Goal: Check status: Check status

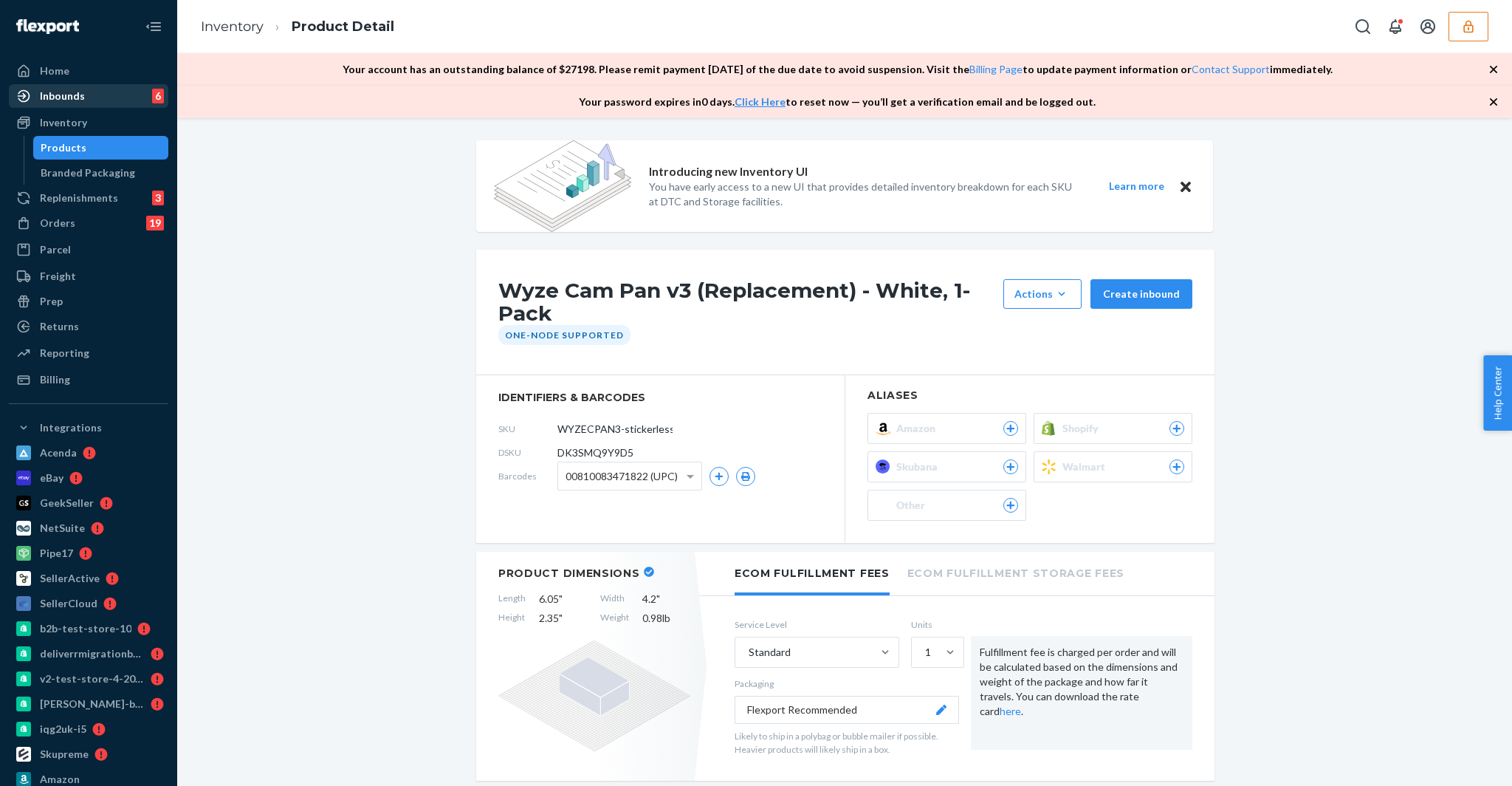
click at [57, 86] on div "Inbounds 6" at bounding box center [88, 96] width 157 height 20
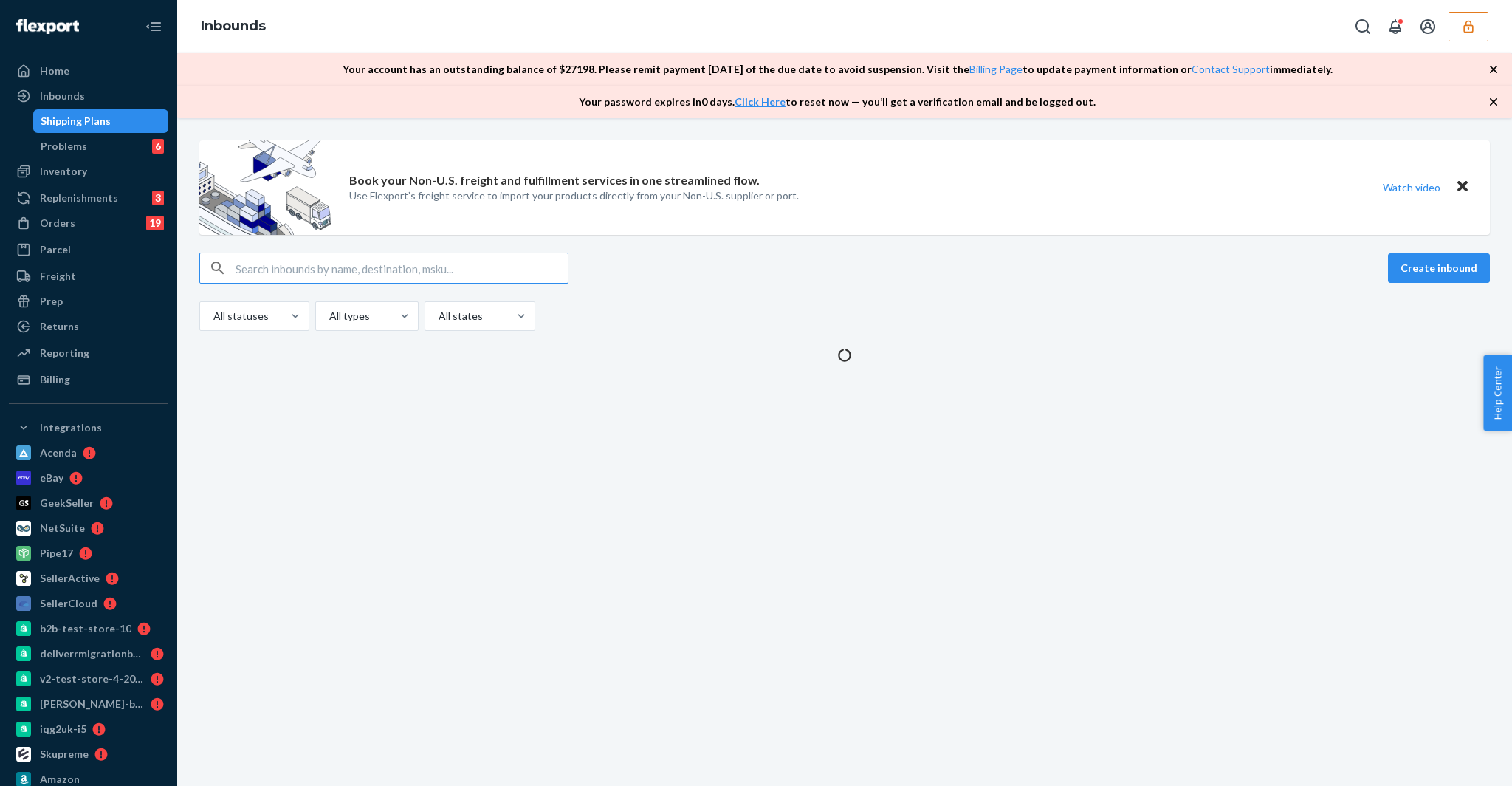
click at [320, 274] on input "text" at bounding box center [402, 268] width 332 height 30
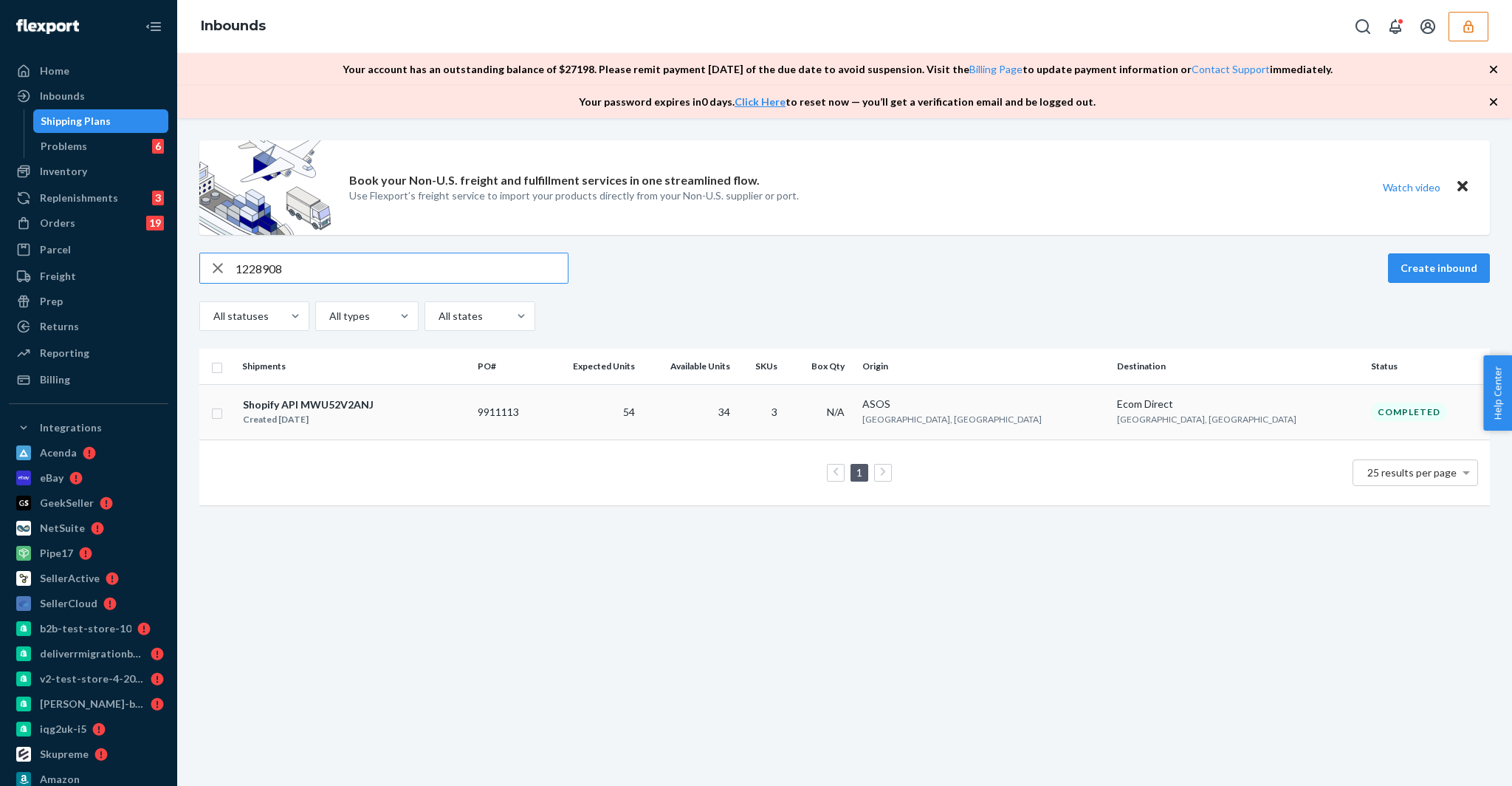
type input "1228908"
click at [339, 403] on div "Shopify API MWU52V2ANJ" at bounding box center [309, 404] width 131 height 14
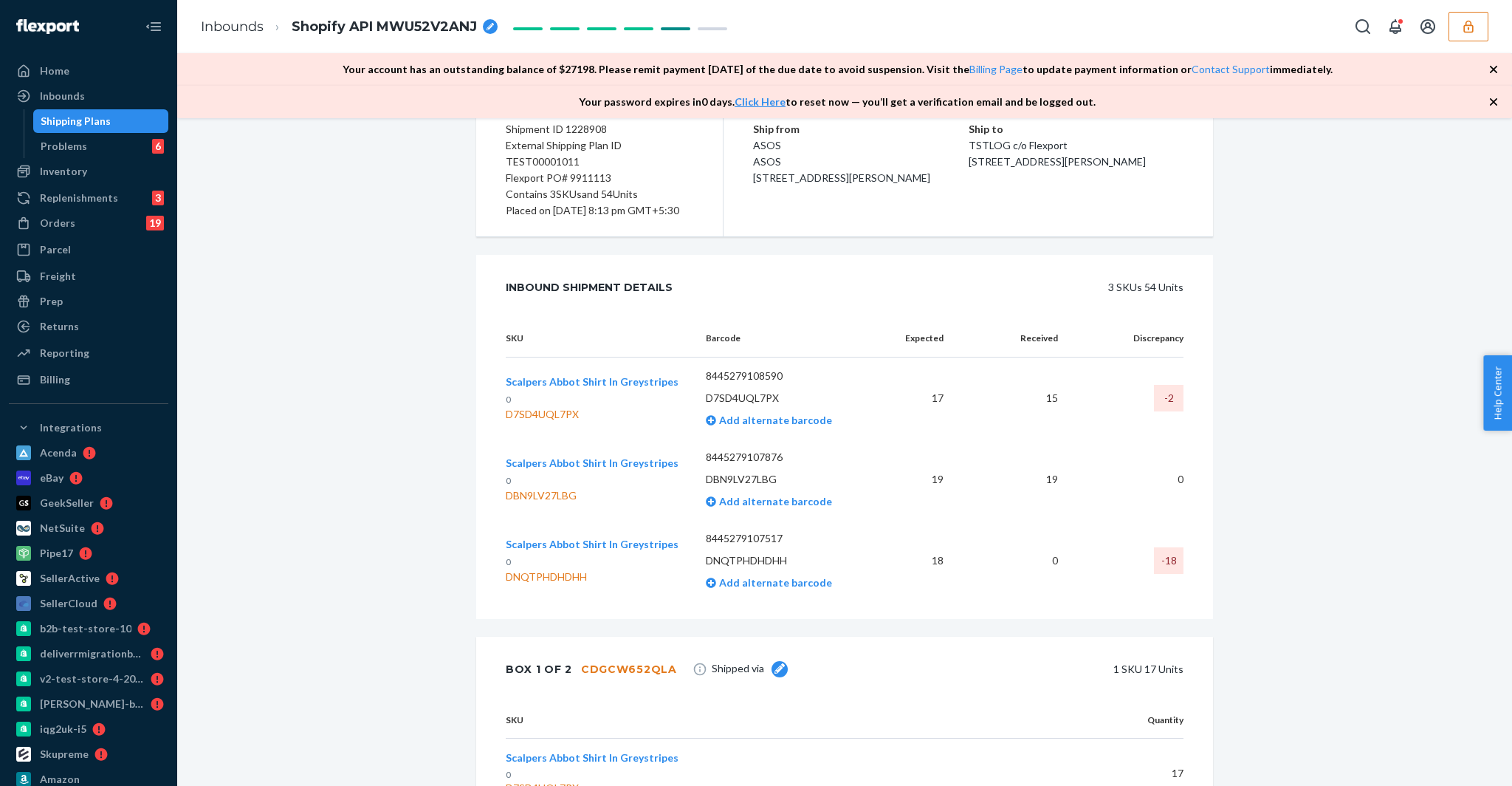
scroll to position [203, 0]
click at [1056, 577] on td "0" at bounding box center [1012, 559] width 114 height 81
click at [940, 573] on td "18" at bounding box center [918, 559] width 74 height 81
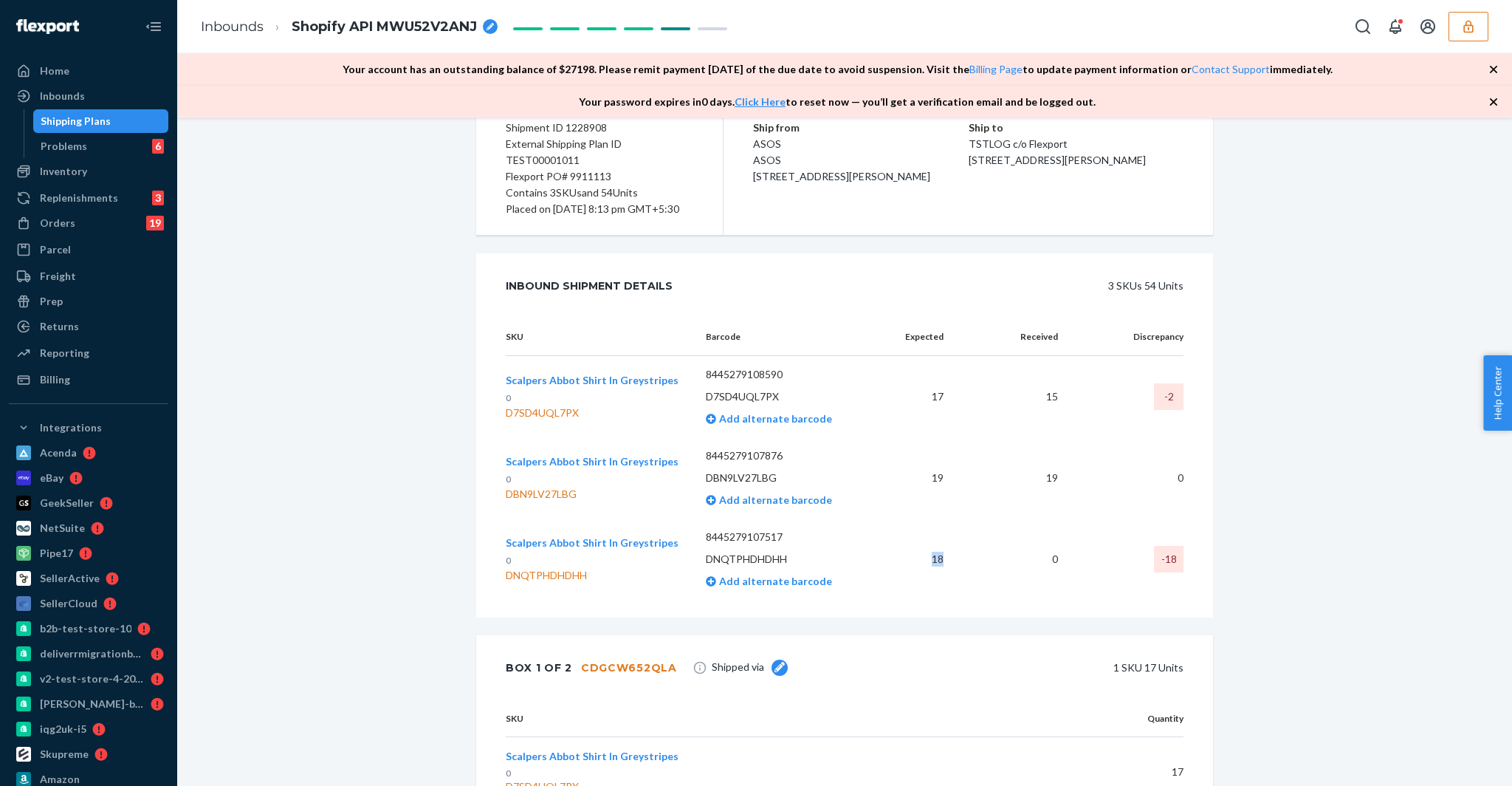
click at [940, 573] on td "18" at bounding box center [918, 559] width 74 height 81
click at [1054, 569] on td "0" at bounding box center [1012, 559] width 114 height 81
click at [1053, 579] on td "0" at bounding box center [1012, 559] width 114 height 81
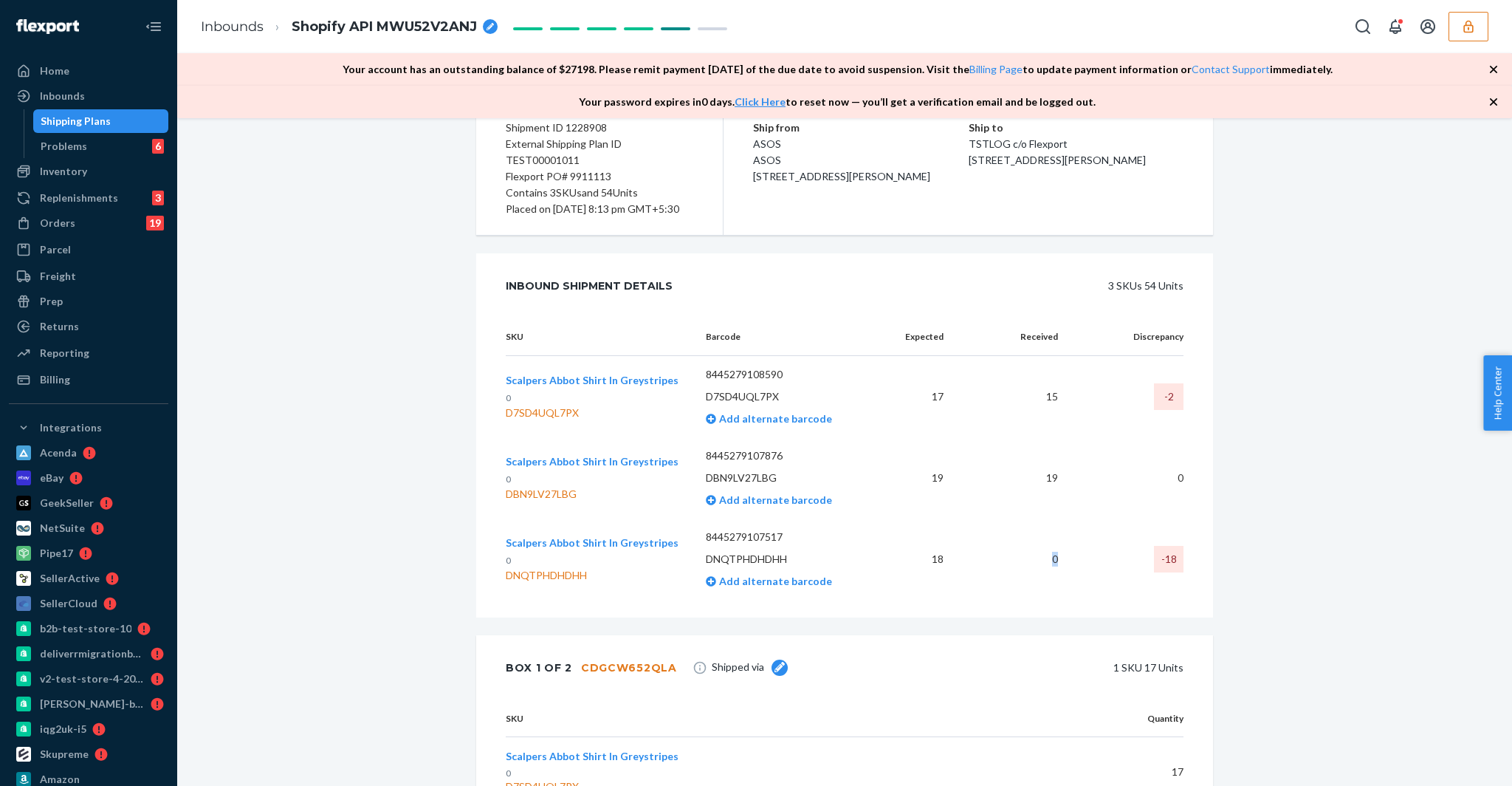
click at [1053, 579] on td "0" at bounding box center [1012, 559] width 114 height 81
click at [935, 571] on td "18" at bounding box center [918, 559] width 74 height 81
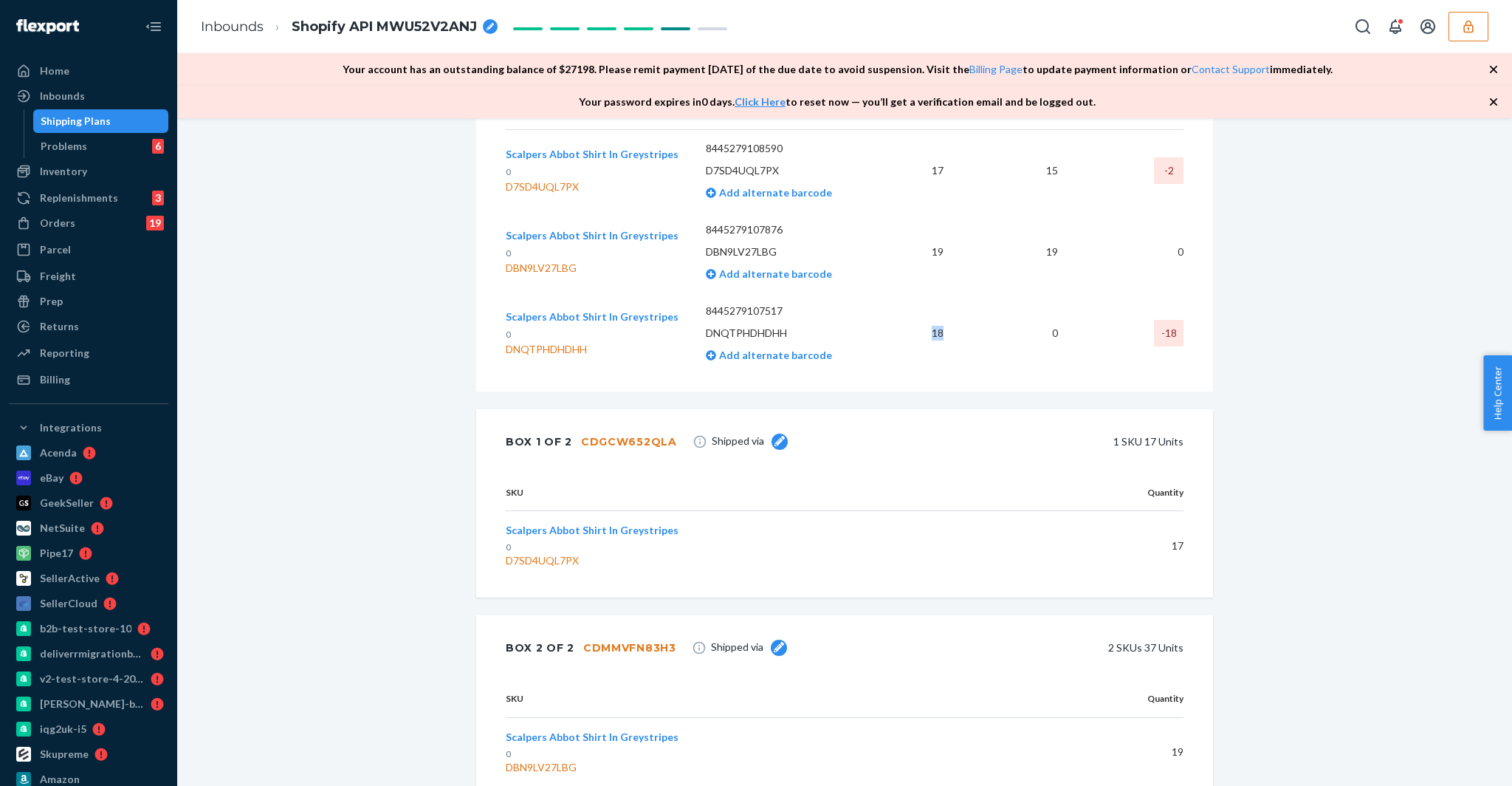
scroll to position [407, 0]
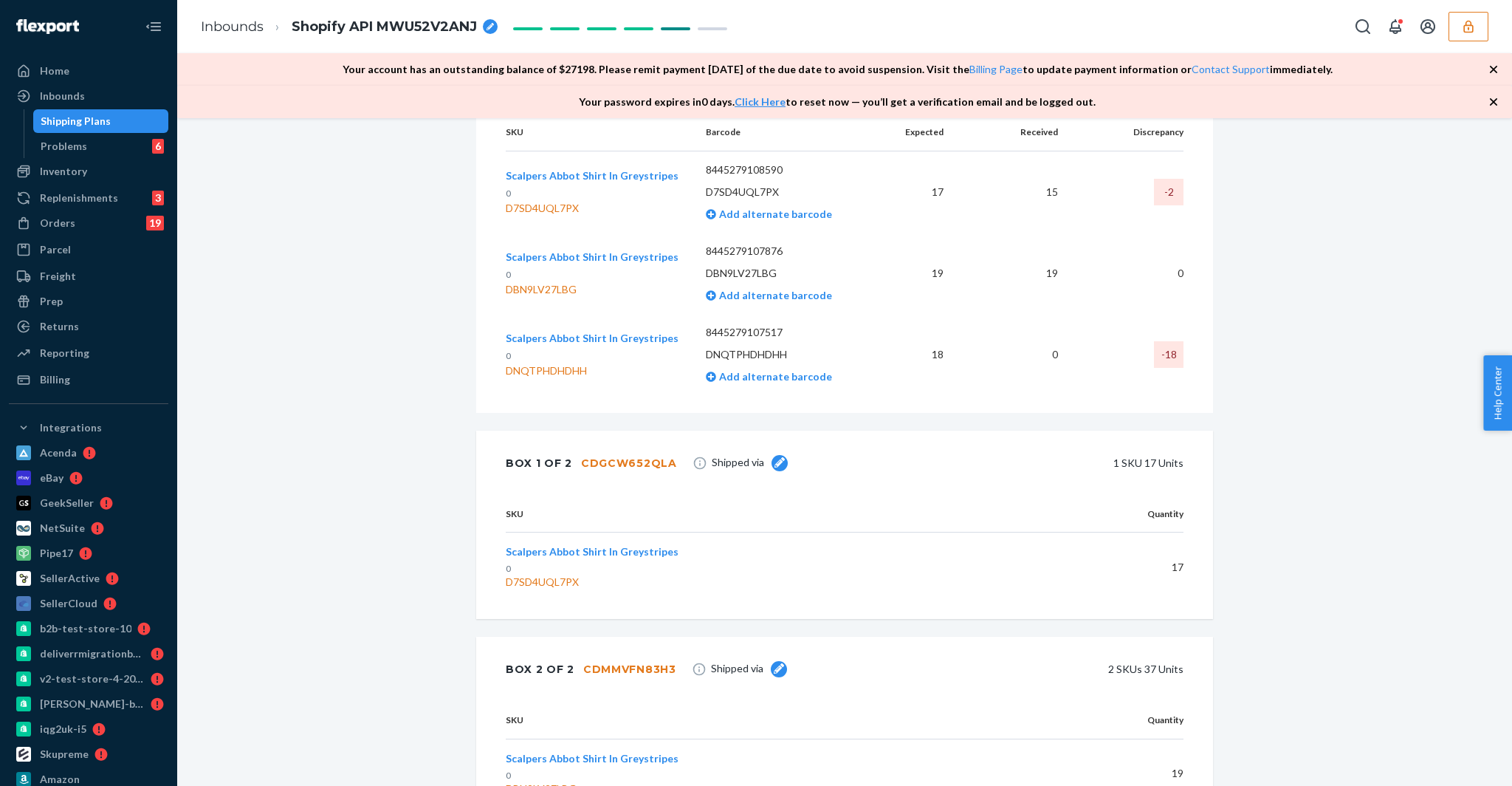
click at [1053, 370] on td "0" at bounding box center [1012, 354] width 114 height 81
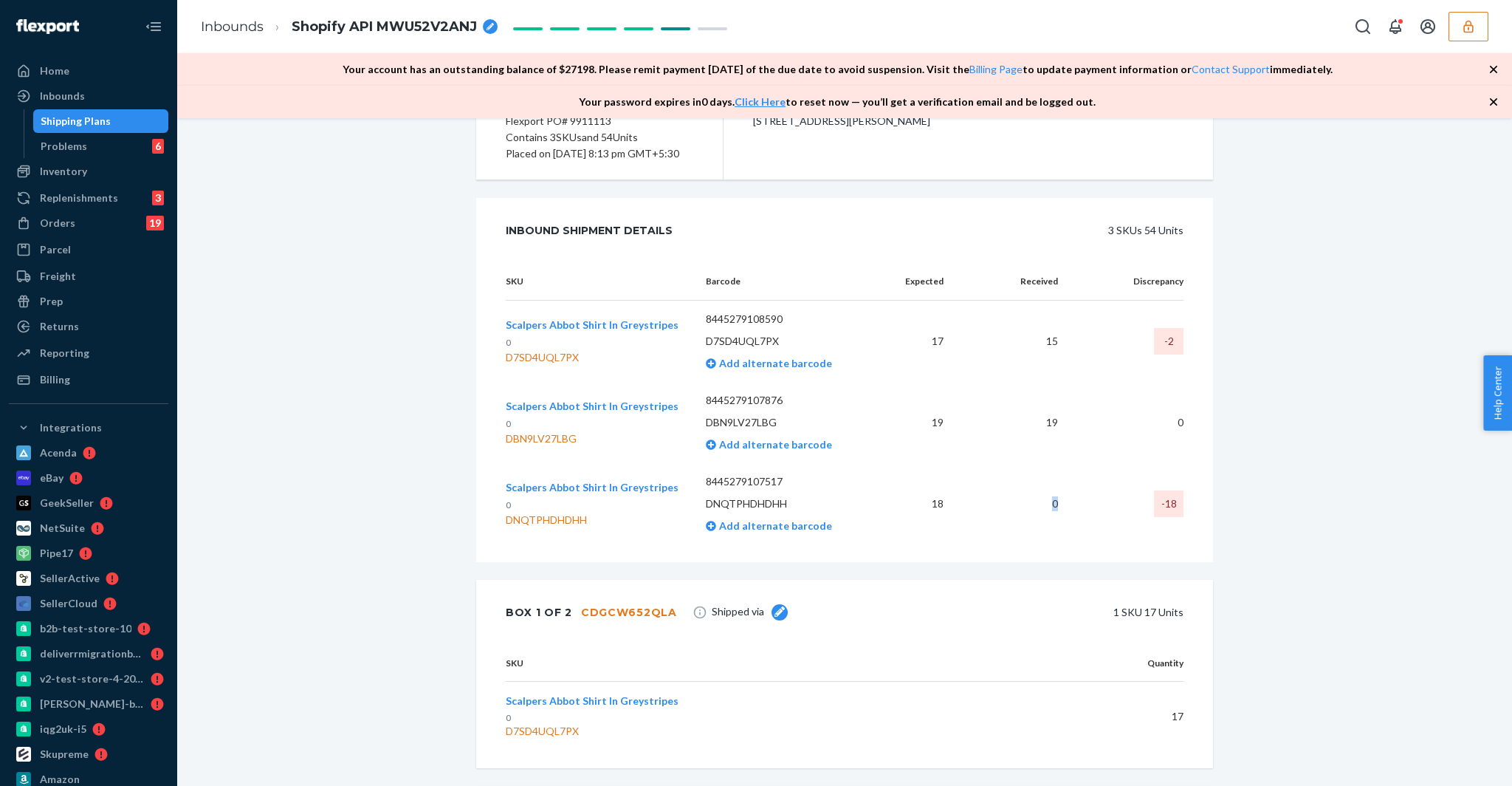
scroll to position [269, 0]
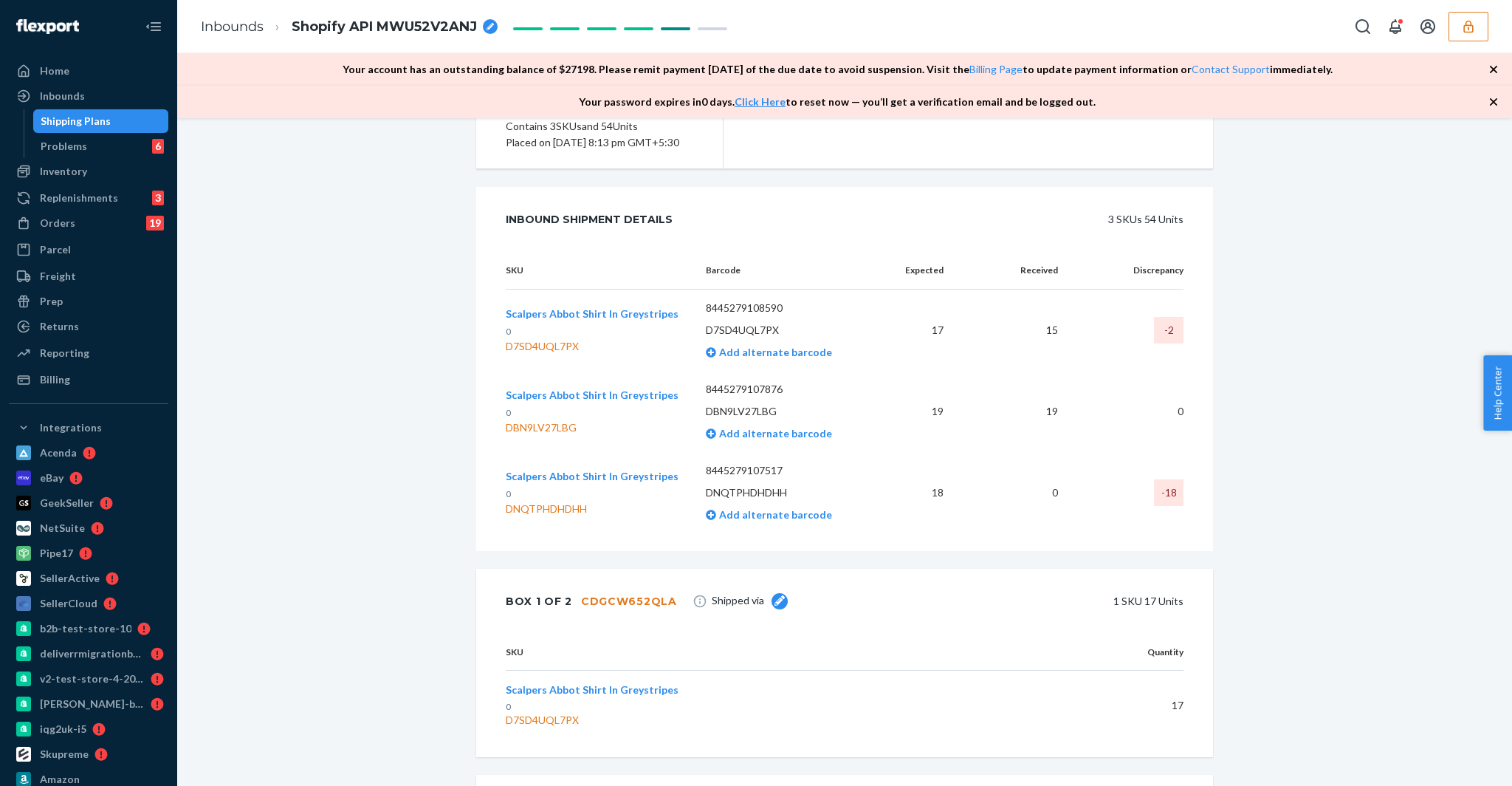
click at [940, 351] on td "17" at bounding box center [918, 330] width 74 height 82
click at [936, 430] on td "19" at bounding box center [918, 411] width 74 height 81
click at [936, 502] on td "18" at bounding box center [918, 493] width 74 height 81
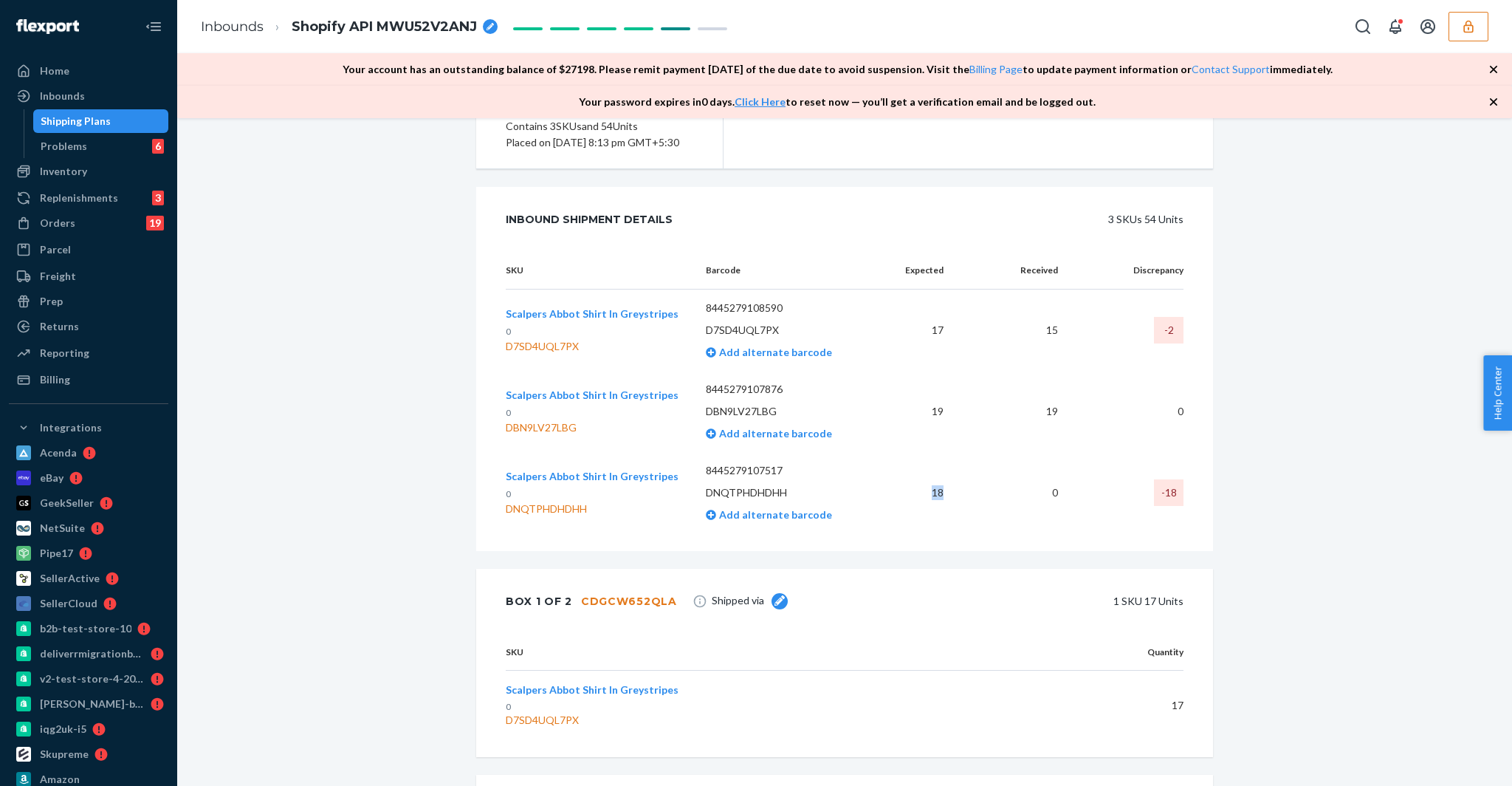
click at [936, 502] on td "18" at bounding box center [918, 493] width 74 height 81
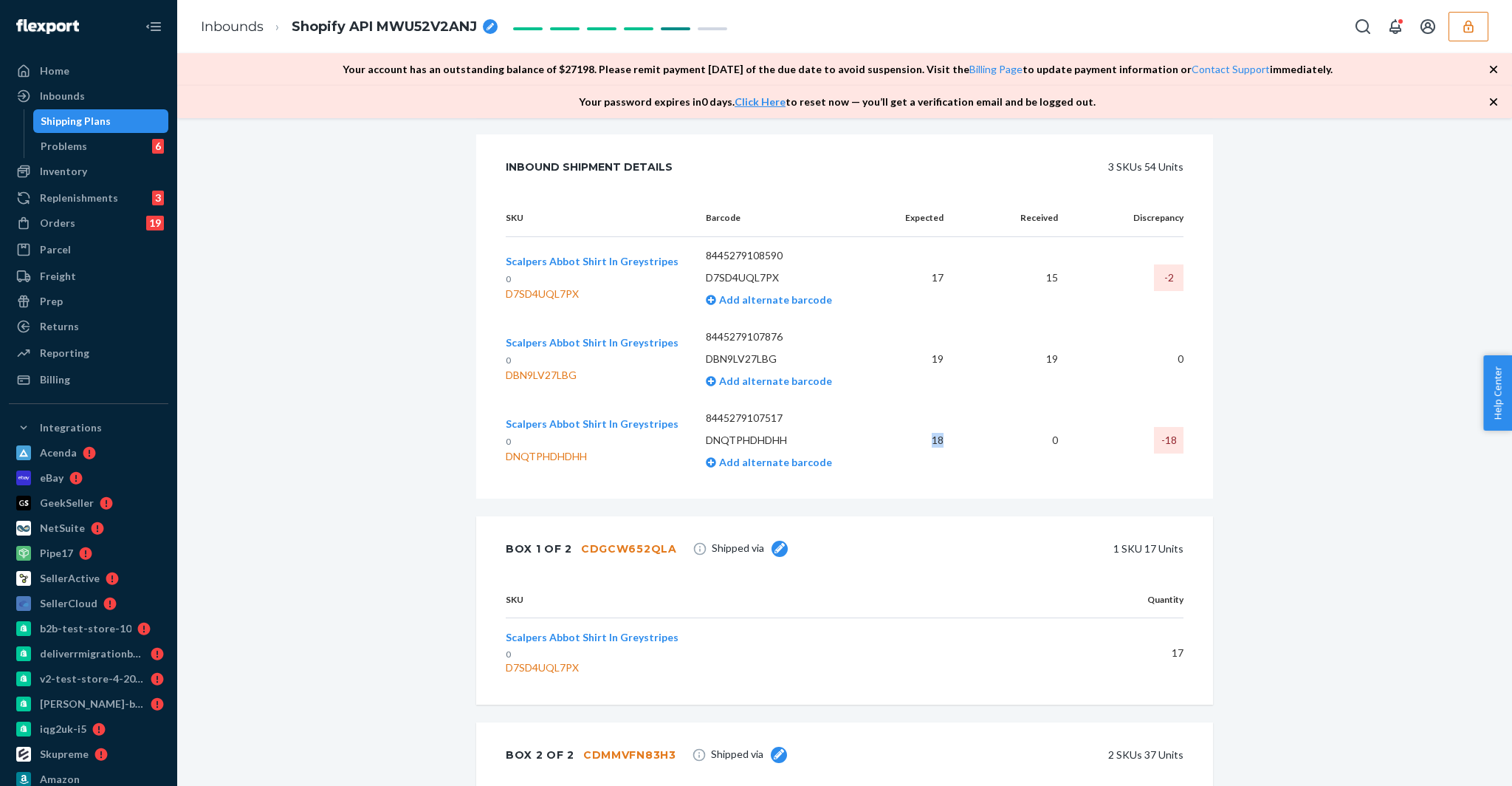
scroll to position [321, 0]
click at [939, 303] on td "17" at bounding box center [918, 278] width 74 height 82
click at [939, 294] on td "17" at bounding box center [918, 278] width 74 height 82
copy td "17"
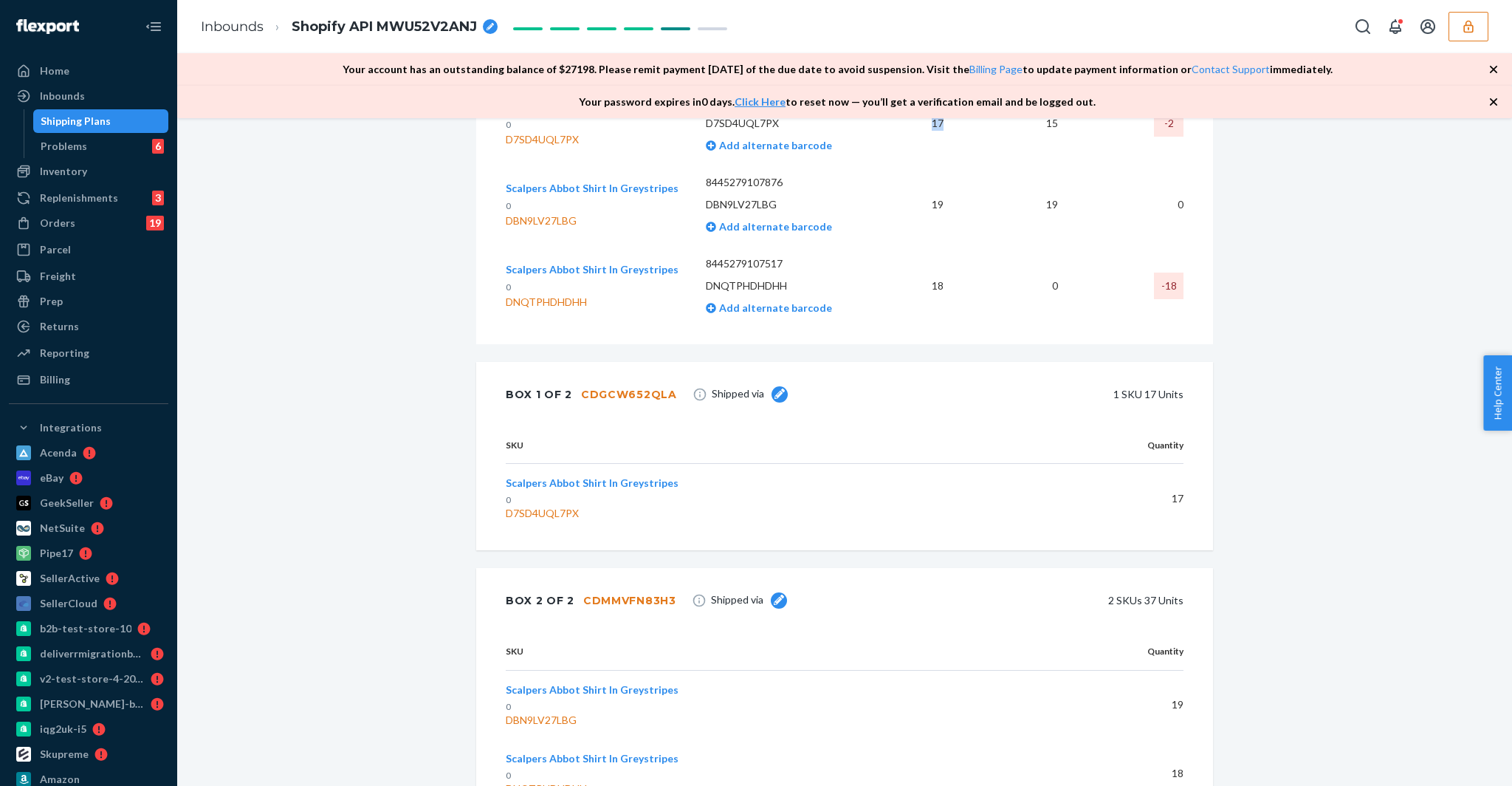
scroll to position [493, 0]
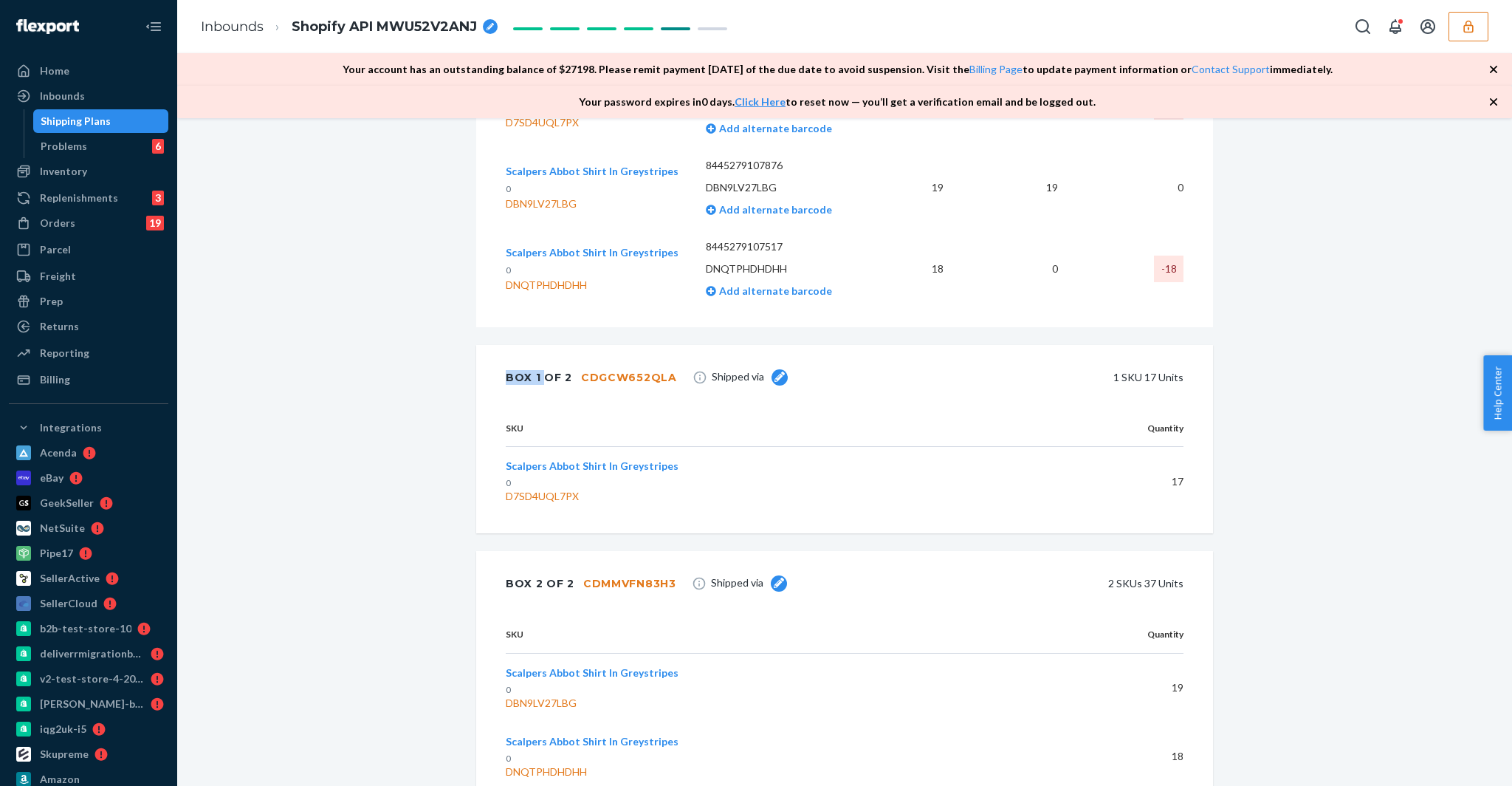
drag, startPoint x: 503, startPoint y: 392, endPoint x: 543, endPoint y: 394, distance: 40.0
click at [543, 394] on div "Box 1 of 2 CDGCW652QLA Shipped via 1 SKU 17 Units" at bounding box center [844, 377] width 737 height 65
copy div "Box 1"
drag, startPoint x: 671, startPoint y: 395, endPoint x: 564, endPoint y: 391, distance: 107.1
click at [564, 391] on div "Box 1 of 2 CDGCW652QLA Shipped via 1 SKU 17 Units" at bounding box center [844, 377] width 737 height 65
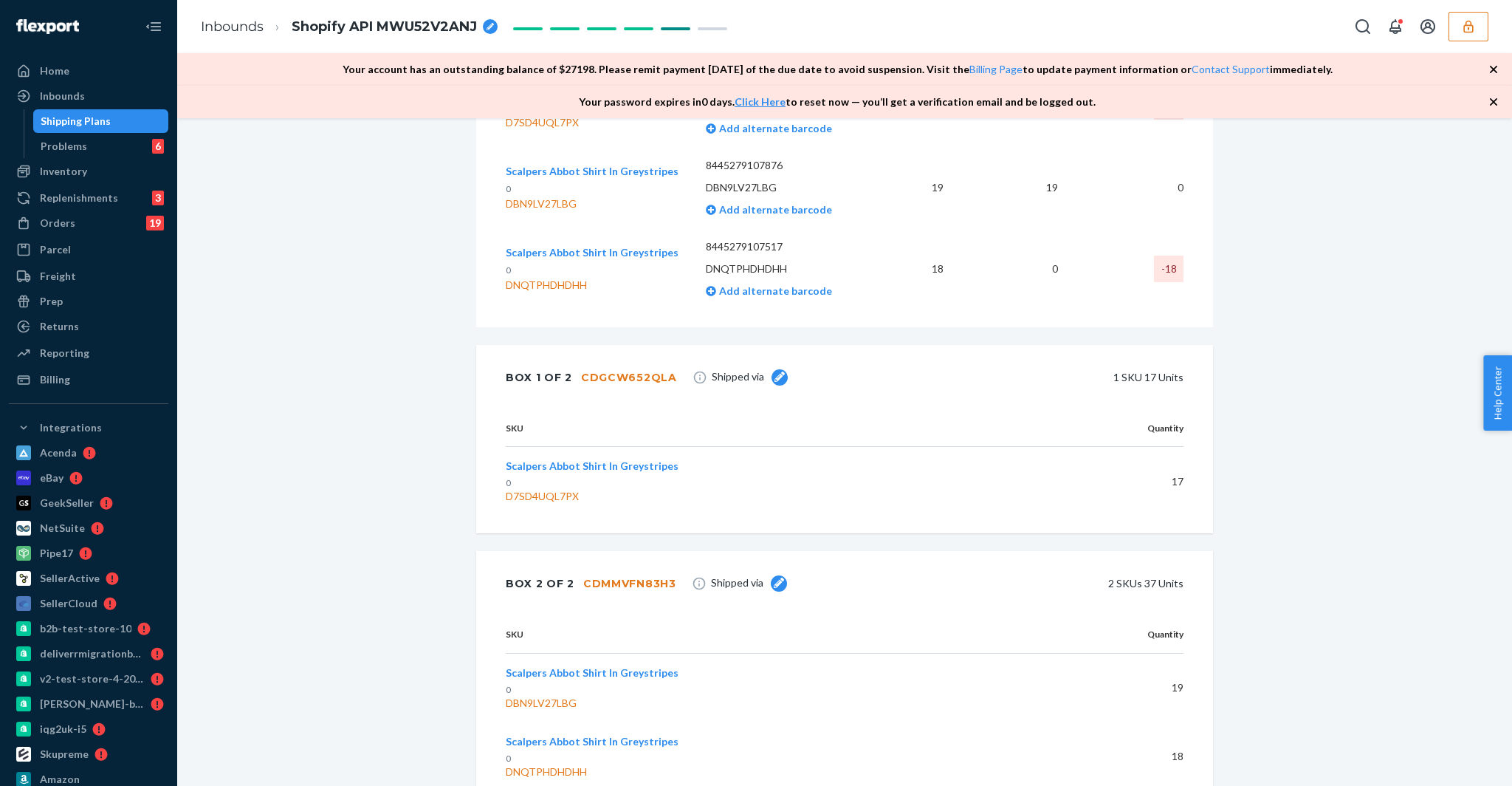
click at [562, 372] on div "Box 1 of 2 CDGCW652QLA Shipped via 1 SKU 17 Units" at bounding box center [844, 377] width 737 height 65
drag, startPoint x: 579, startPoint y: 392, endPoint x: 668, endPoint y: 394, distance: 89.0
click at [668, 385] on div "CDGCW652QLA" at bounding box center [628, 376] width 96 height 14
copy div "CDGCW652QLA"
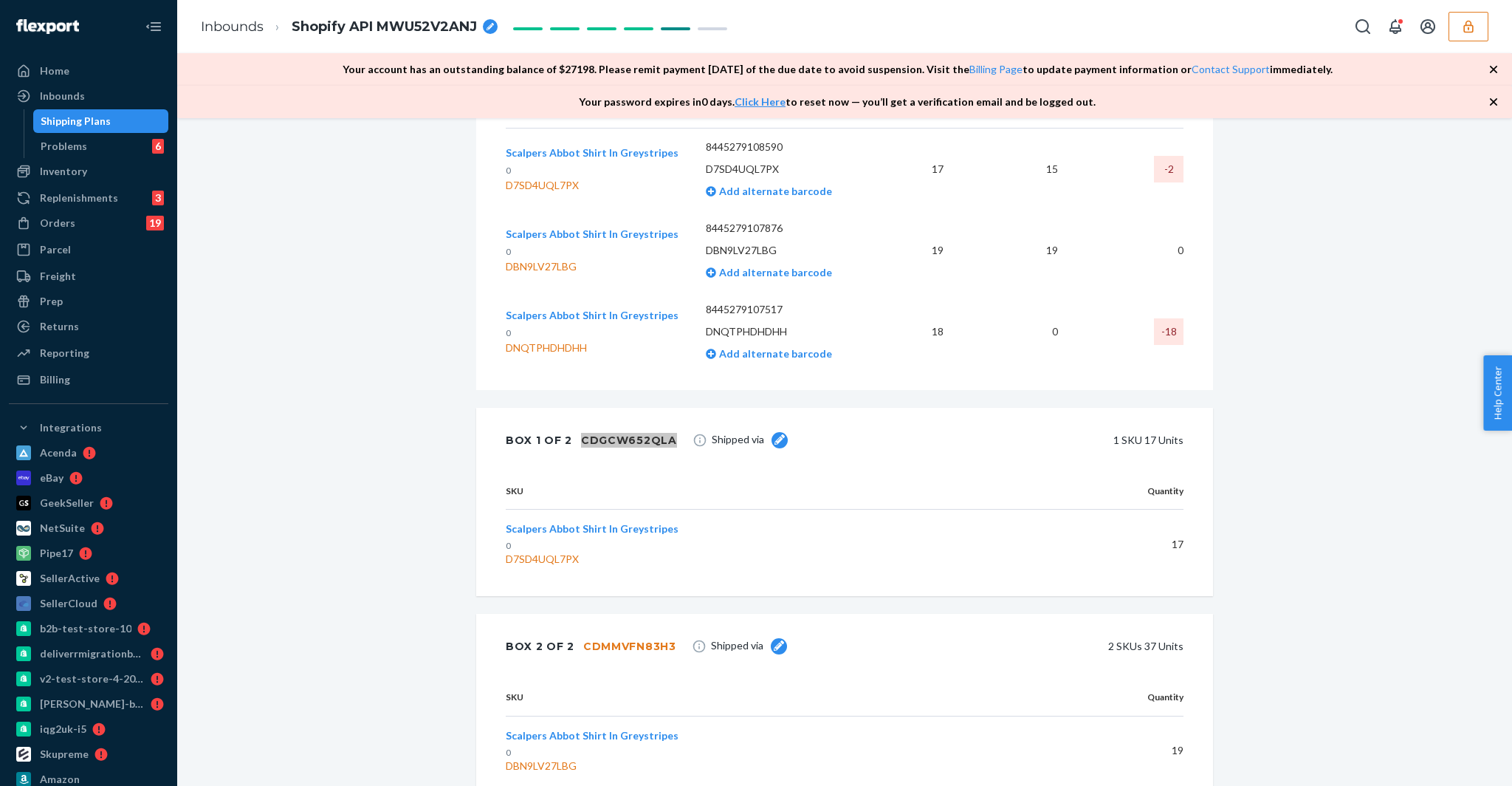
scroll to position [428, 0]
drag, startPoint x: 589, startPoint y: 577, endPoint x: 501, endPoint y: 577, distance: 88.0
click at [501, 577] on div "SKU Quantity Scalpers Abbot Shirt In Greystripes 0 D7SD4UQL7PX 17" at bounding box center [844, 535] width 737 height 123
click at [498, 577] on div "SKU Quantity Scalpers Abbot Shirt In Greystripes 0 D7SD4UQL7PX 17" at bounding box center [844, 535] width 737 height 123
drag, startPoint x: 581, startPoint y: 577, endPoint x: 507, endPoint y: 581, distance: 74.1
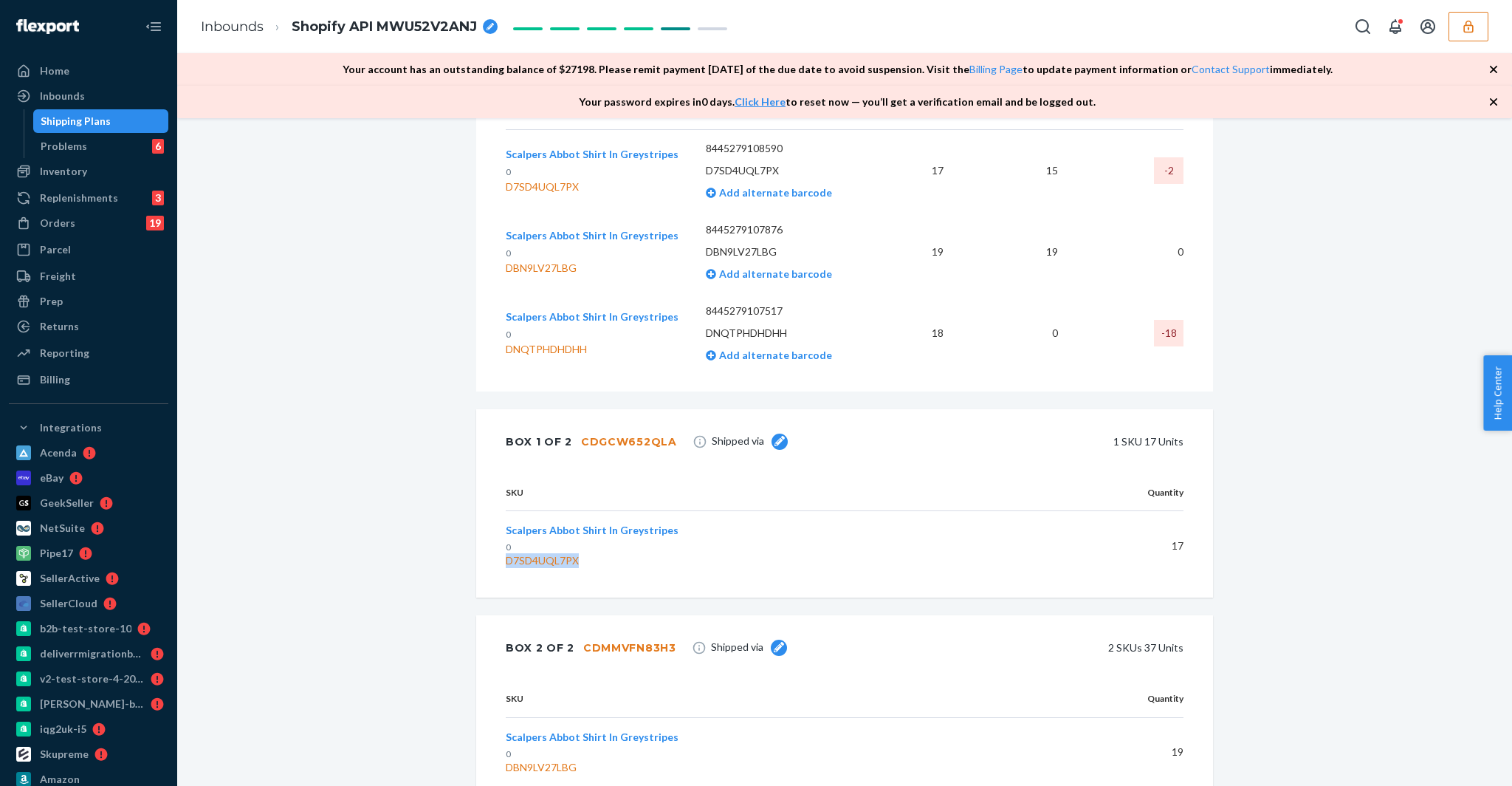
click at [507, 568] on div "D7SD4UQL7PX" at bounding box center [769, 560] width 526 height 14
copy div "D7SD4UQL7PX"
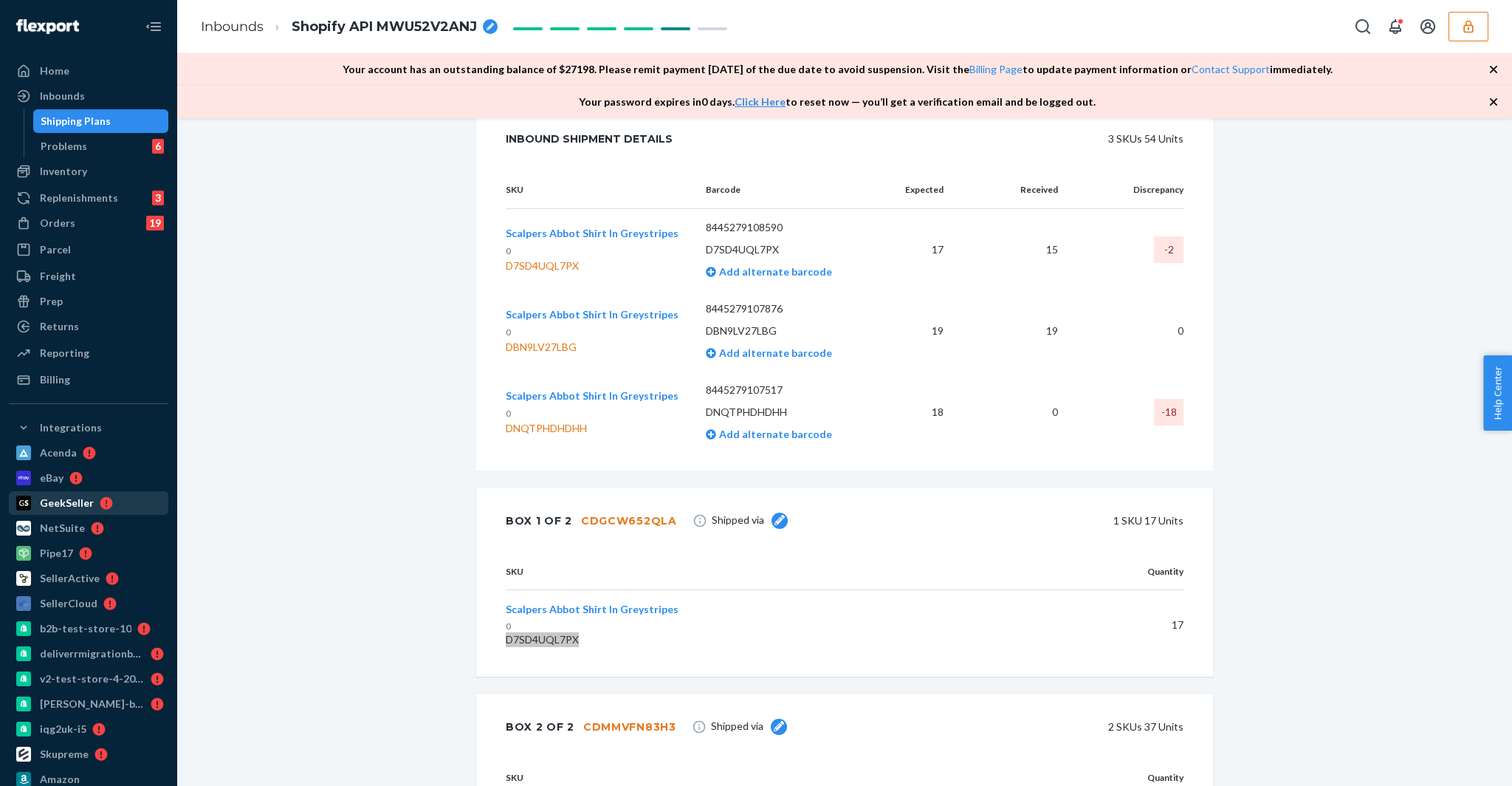
scroll to position [348, 0]
click at [932, 207] on th "Expected" at bounding box center [918, 192] width 74 height 37
copy th "Expected"
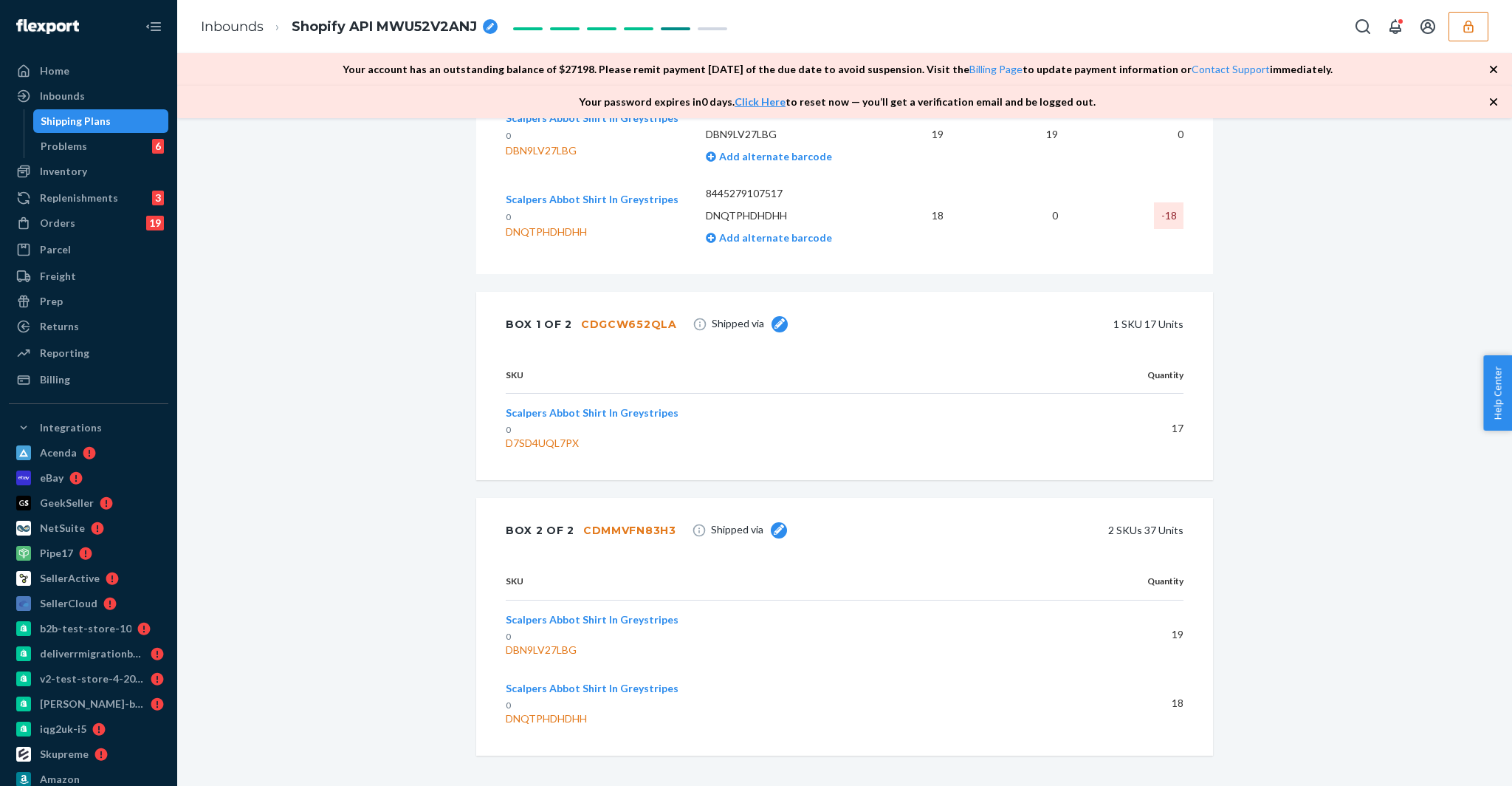
scroll to position [579, 0]
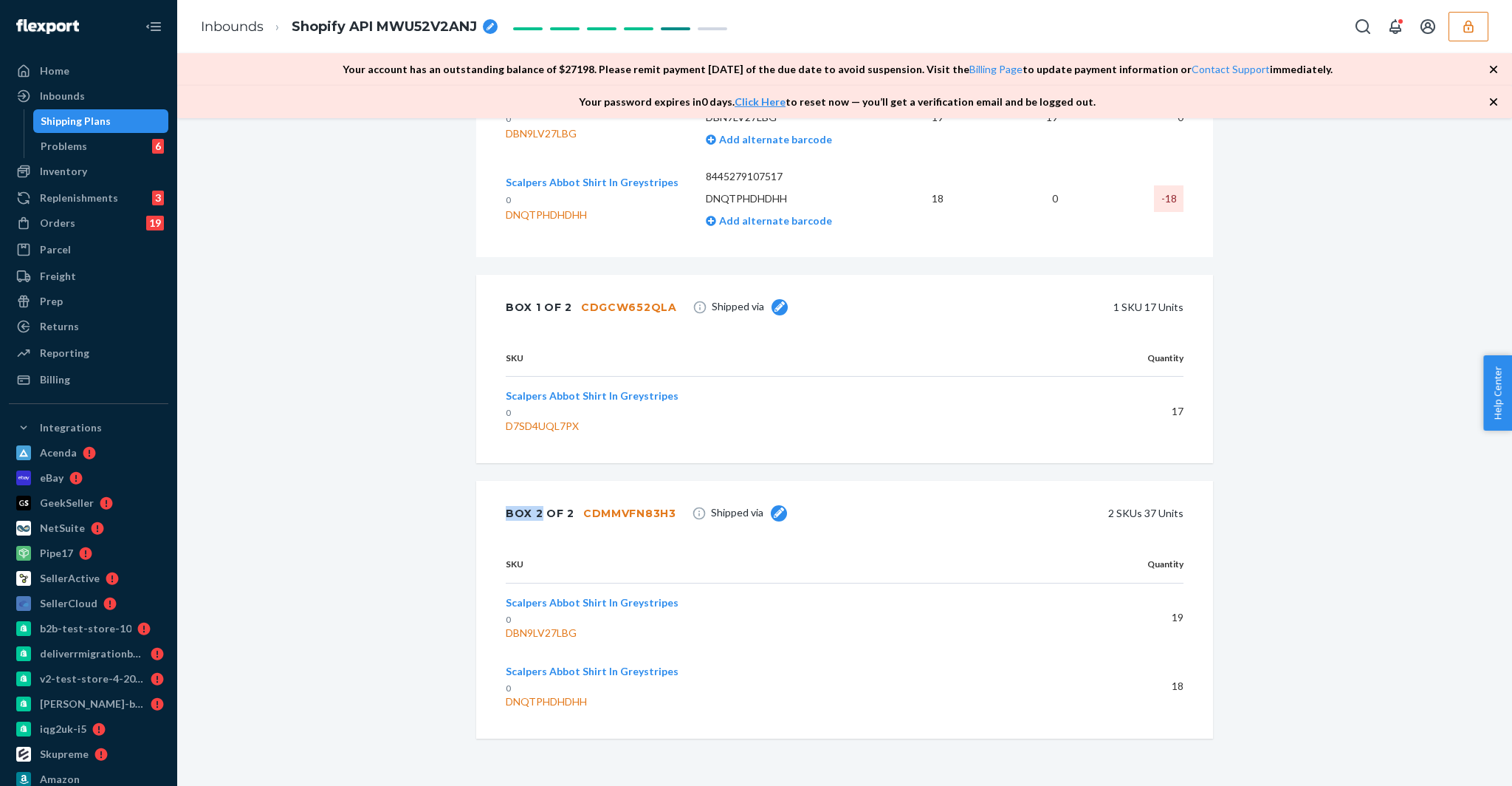
drag, startPoint x: 505, startPoint y: 512, endPoint x: 540, endPoint y: 513, distance: 35.0
click at [540, 513] on div "Box 2 of 2 CDMMVFN83H3" at bounding box center [591, 513] width 170 height 30
copy div "Box 2"
drag, startPoint x: 676, startPoint y: 512, endPoint x: 669, endPoint y: 512, distance: 7.0
click at [669, 512] on div "Box 2 of 2 CDMMVFN83H3 Shipped via 2 SKUs 37 Units" at bounding box center [844, 513] width 737 height 65
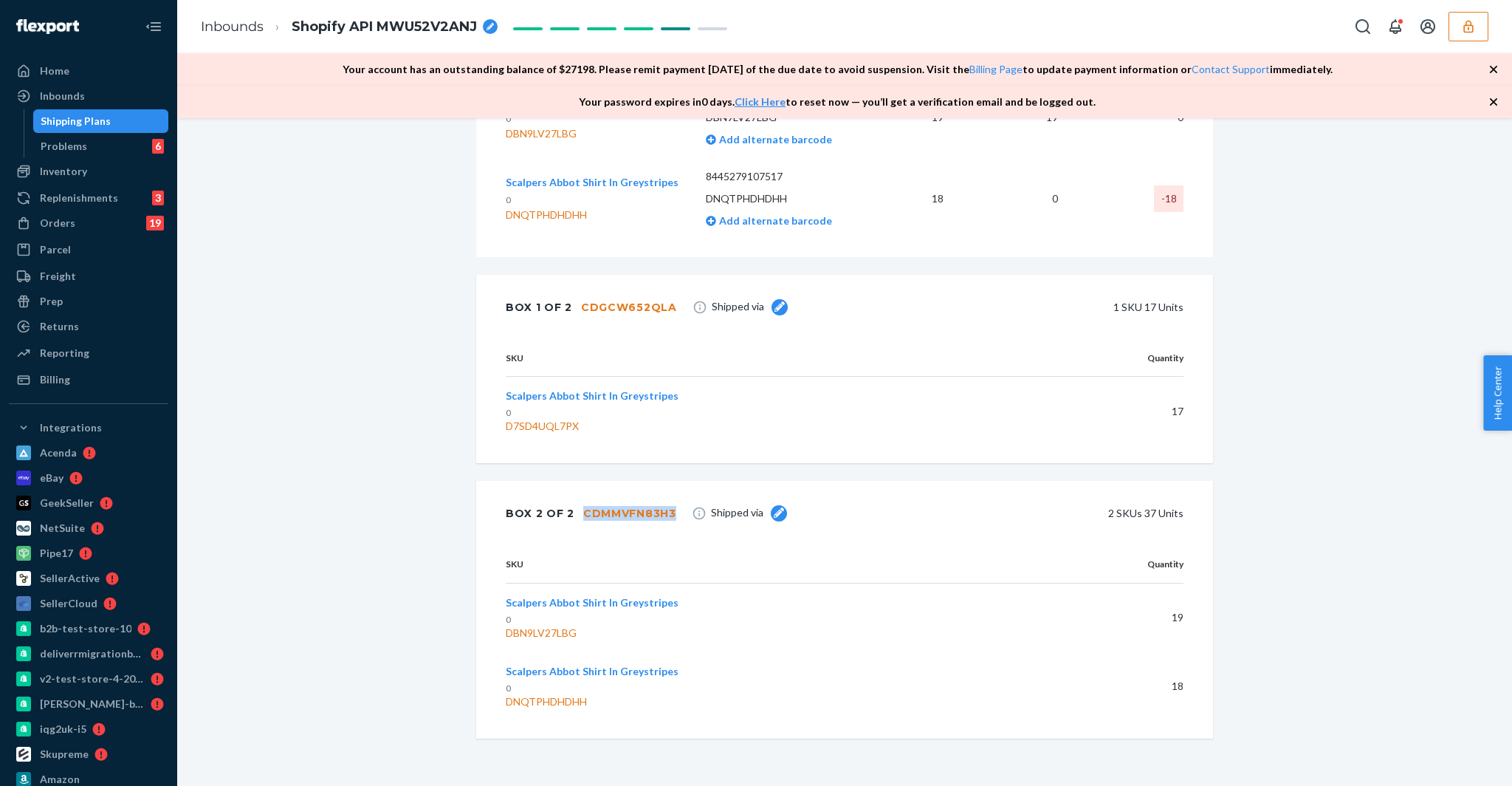
copy div "CDMMVFN83H3"
drag, startPoint x: 698, startPoint y: 599, endPoint x: 503, endPoint y: 600, distance: 195.0
click at [503, 600] on div "SKU Quantity Scalpers Abbot Shirt In Greystripes 0 DBN9LV27LBG 19 Scalpers Abbo…" at bounding box center [844, 642] width 737 height 192
click at [553, 566] on th "SKU" at bounding box center [775, 565] width 538 height 37
drag, startPoint x: 580, startPoint y: 632, endPoint x: 507, endPoint y: 633, distance: 73.0
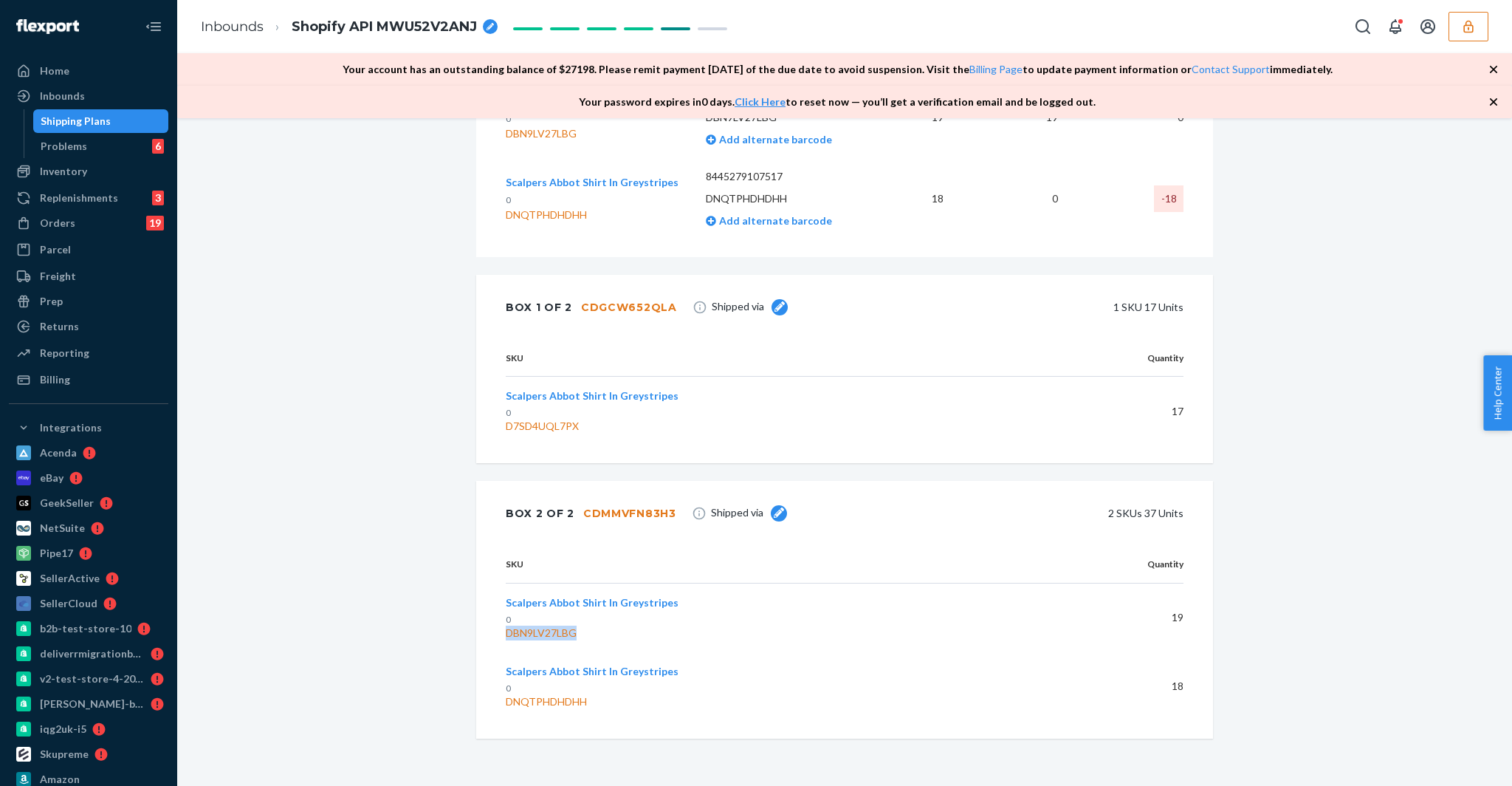
click at [507, 633] on div "DBN9LV27LBG" at bounding box center [769, 633] width 526 height 14
copy div "DBN9LV27LBG"
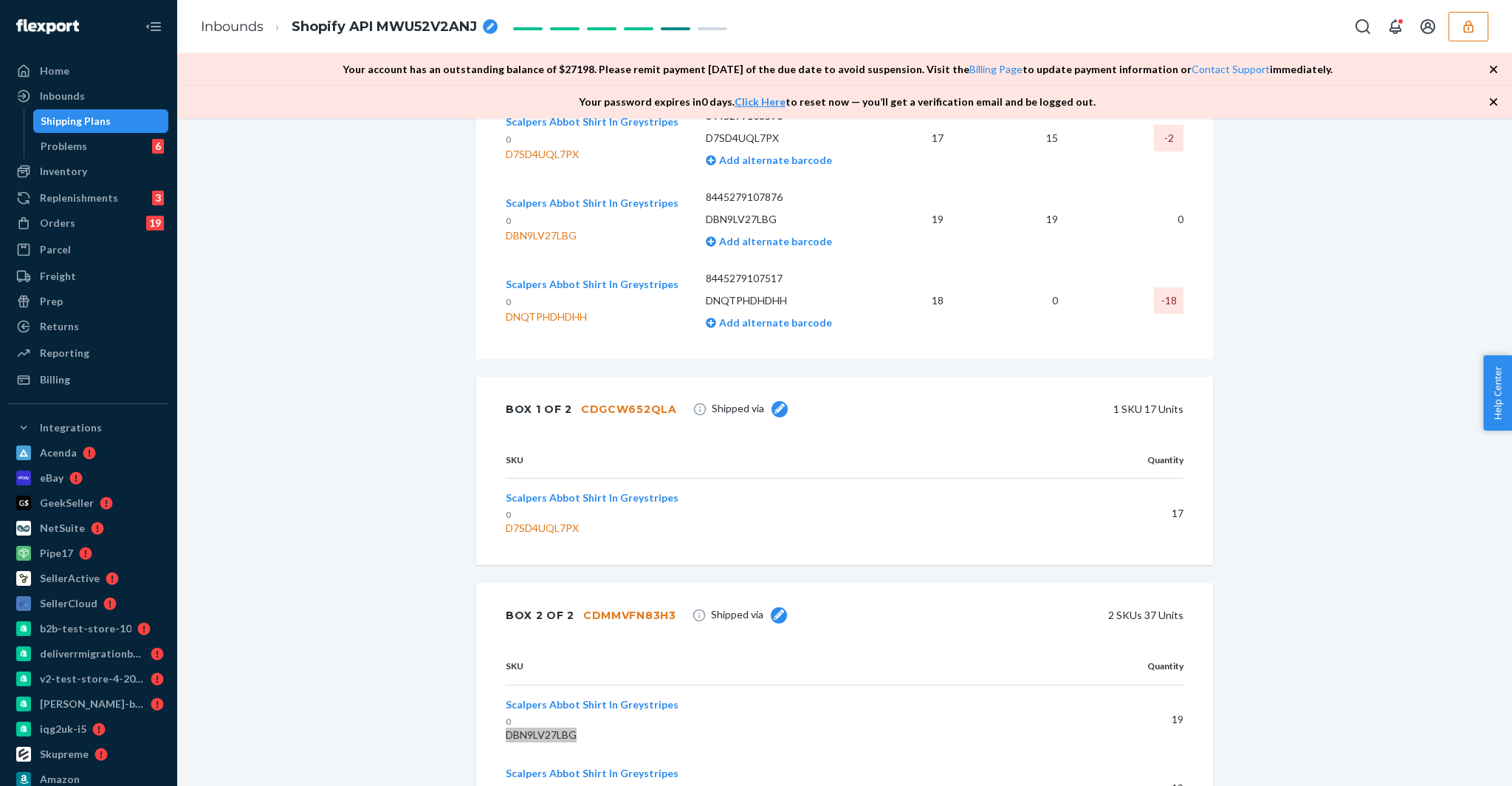
scroll to position [454, 0]
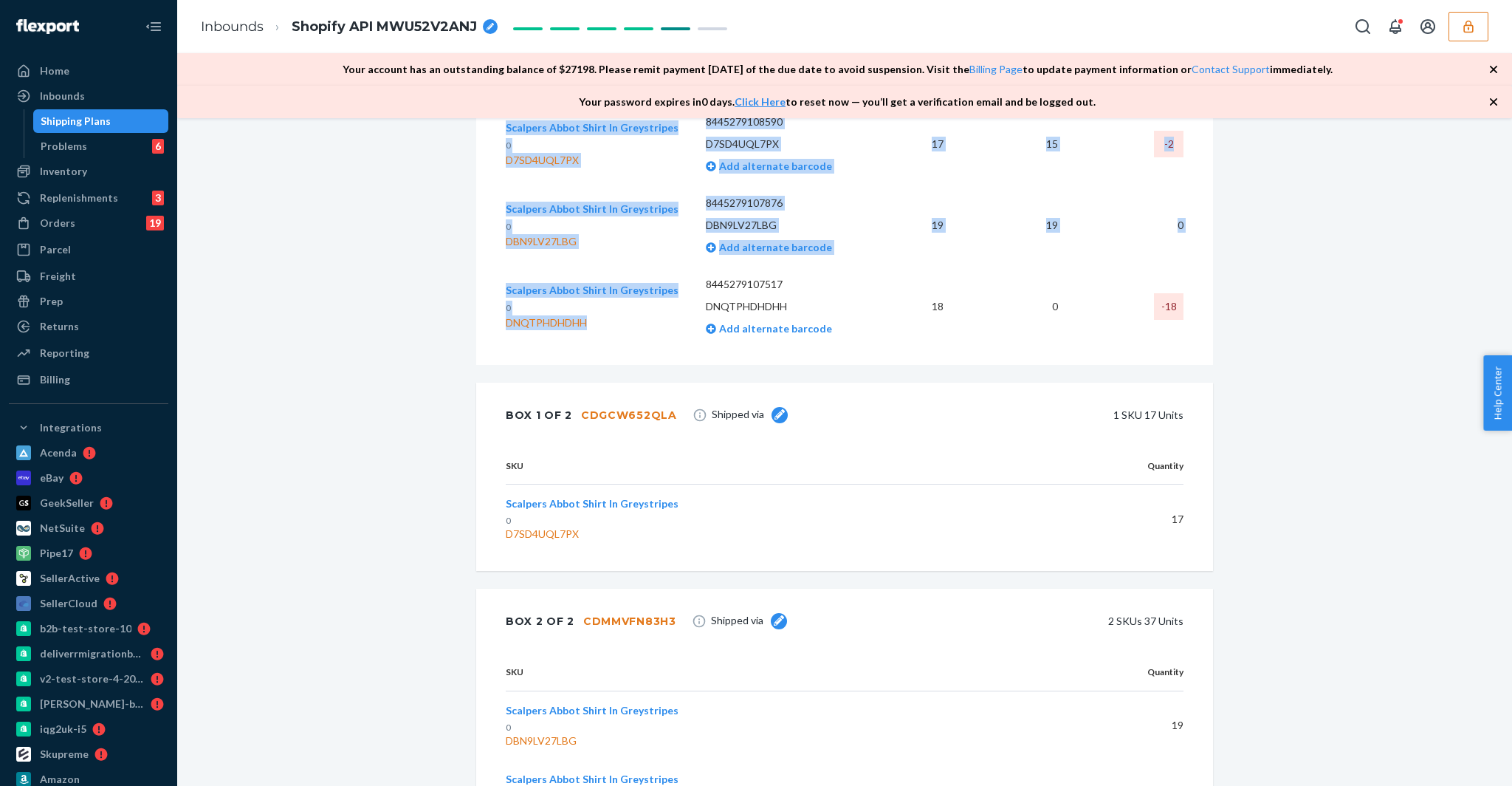
drag, startPoint x: 614, startPoint y: 334, endPoint x: 505, endPoint y: 334, distance: 109.0
click at [506, 330] on div "DNQTPHDHDHH" at bounding box center [592, 322] width 173 height 14
copy table "SKU Barcode Expected Received Discrepancy Scalpers Abbot Shirt In Greystripes 0…"
click at [475, 347] on div "Shipment [GEOGRAPHIC_DATA] Shipment #1 Completed Download Shipment ID 1228908 E…" at bounding box center [844, 265] width 759 height 1161
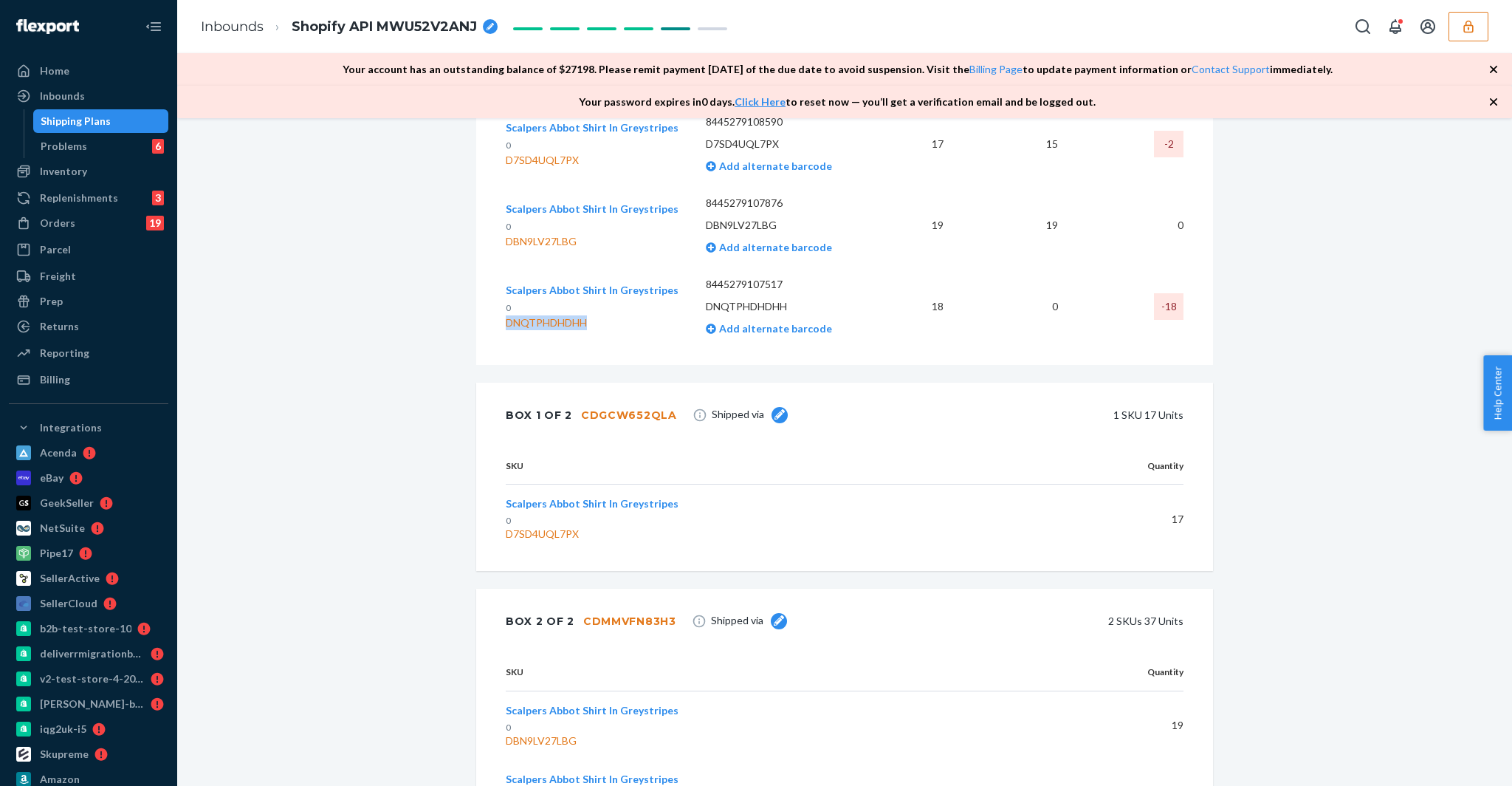
drag, startPoint x: 589, startPoint y: 339, endPoint x: 509, endPoint y: 342, distance: 80.1
click at [509, 330] on div "DNQTPHDHDHH" at bounding box center [592, 322] width 173 height 14
copy div "DNQTPHDHDHH"
click at [75, 117] on div "Shipping Plans" at bounding box center [75, 120] width 70 height 14
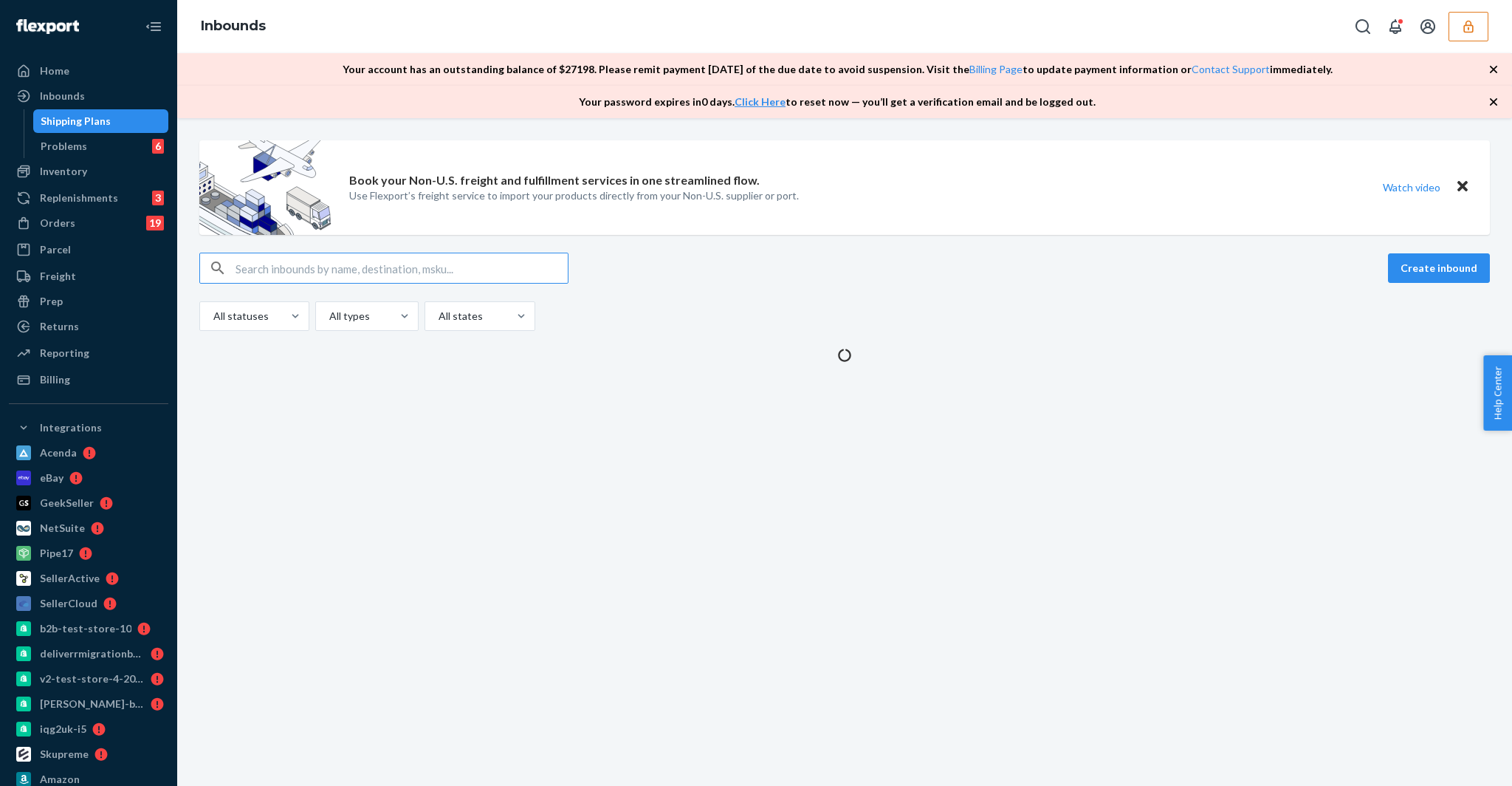
click at [345, 265] on input "text" at bounding box center [402, 268] width 332 height 30
type input "122890"
type input "9"
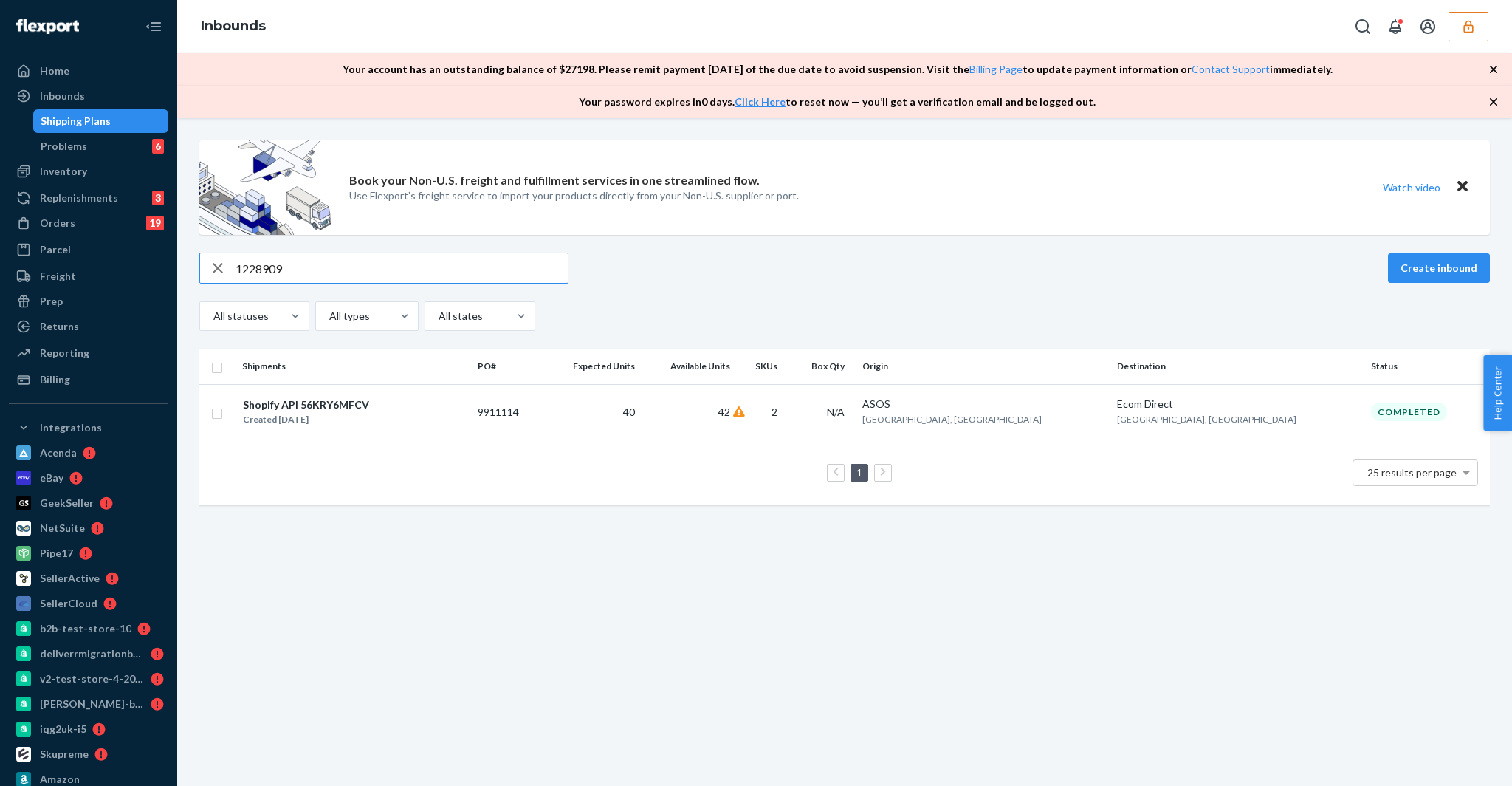
click at [326, 268] on input "1228909" at bounding box center [402, 268] width 332 height 30
type input "1228909"
click at [325, 403] on div "Shopify API 56KRY6MFCV" at bounding box center [306, 404] width 126 height 14
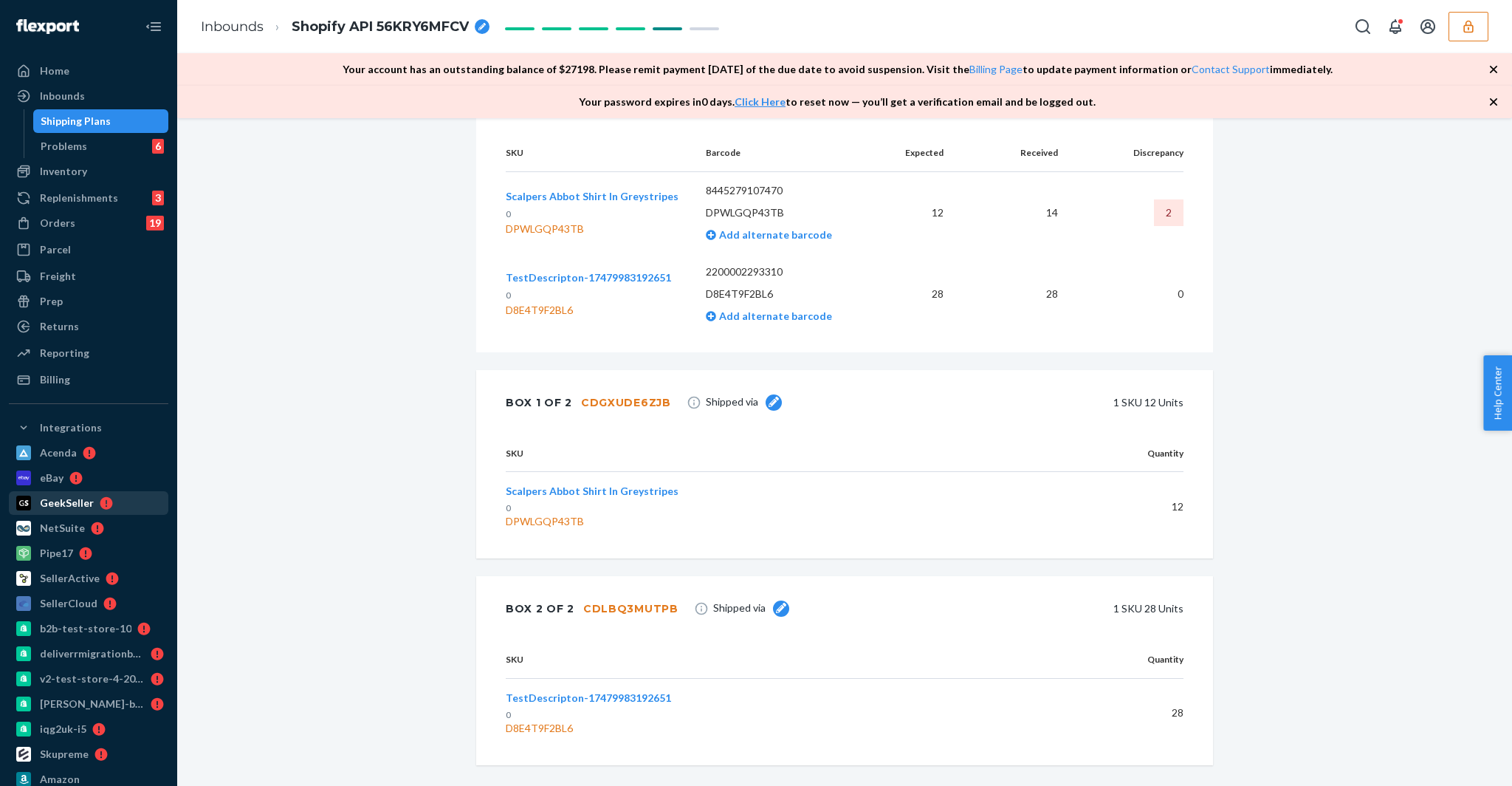
scroll to position [605, 0]
drag, startPoint x: 508, startPoint y: 415, endPoint x: 540, endPoint y: 419, distance: 32.2
click at [540, 416] on div "Box 1 of 2 CDGXUDE6ZJB" at bounding box center [588, 401] width 165 height 30
click at [662, 417] on div "Box 1 of 2 CDGXUDE6ZJB Shipped via 1 SKU 12 Units" at bounding box center [844, 401] width 737 height 65
click at [914, 171] on th "Expected" at bounding box center [918, 153] width 74 height 37
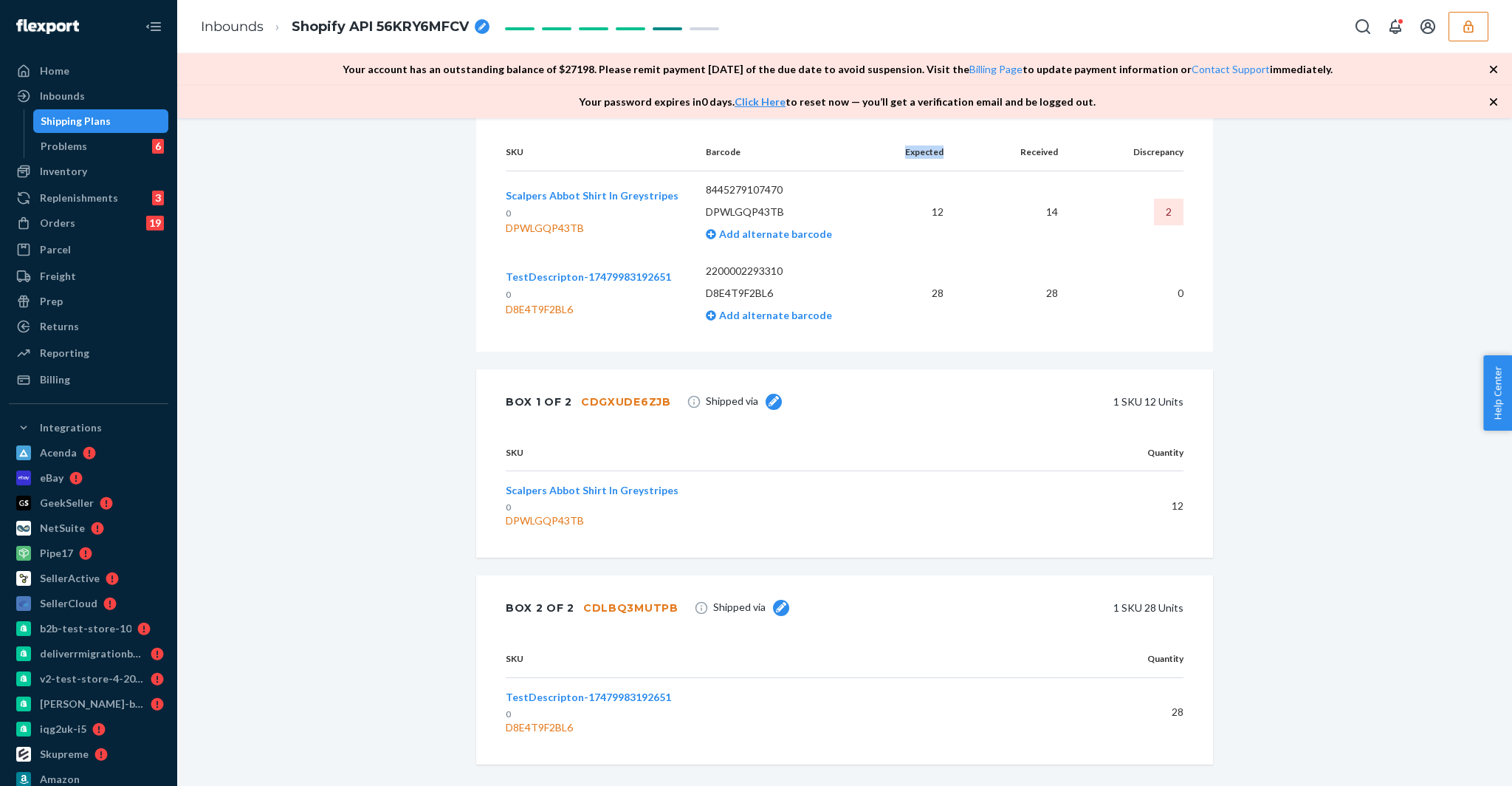
click at [914, 171] on th "Expected" at bounding box center [918, 153] width 74 height 37
